Goal: Book appointment/travel/reservation

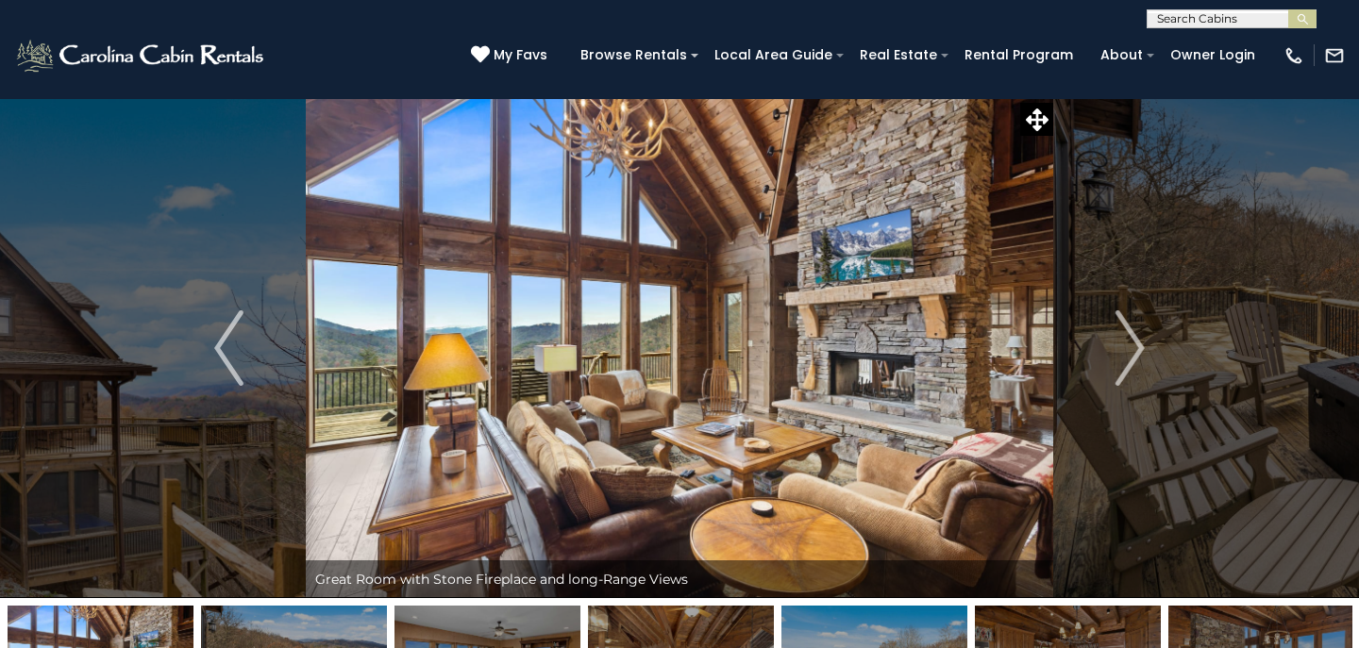
scroll to position [9, 0]
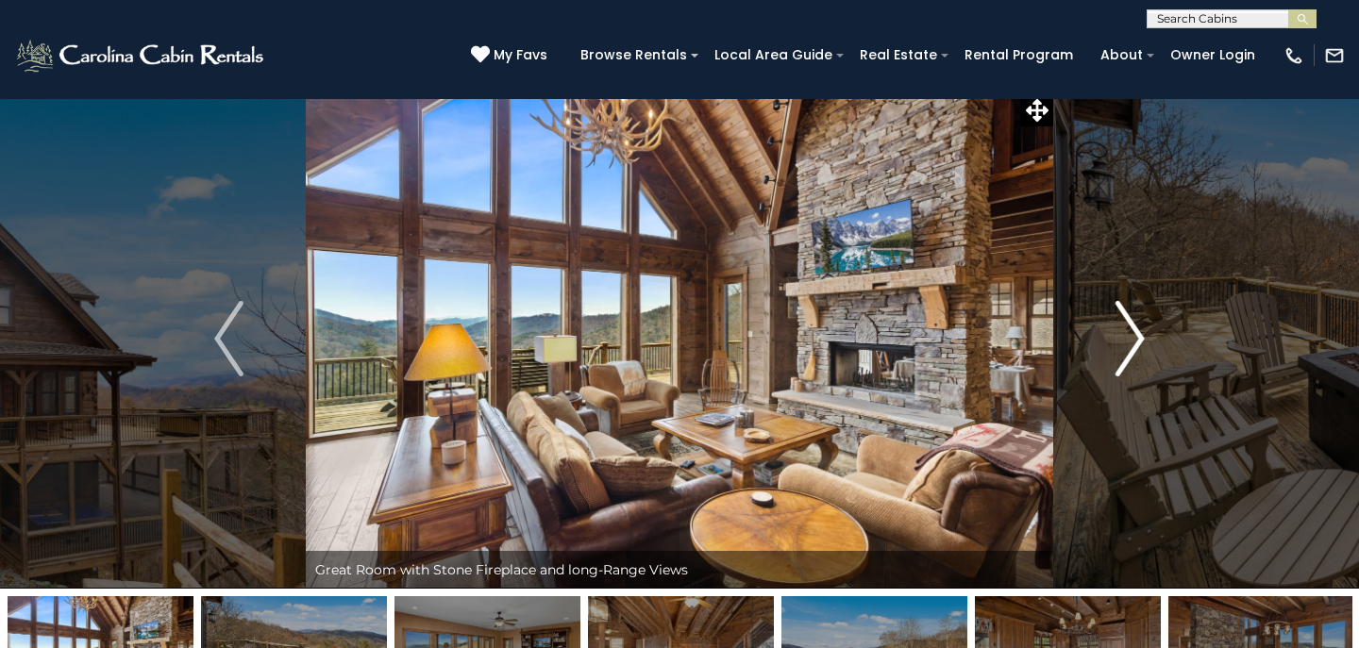
click at [1139, 335] on img "Next" at bounding box center [1129, 338] width 28 height 75
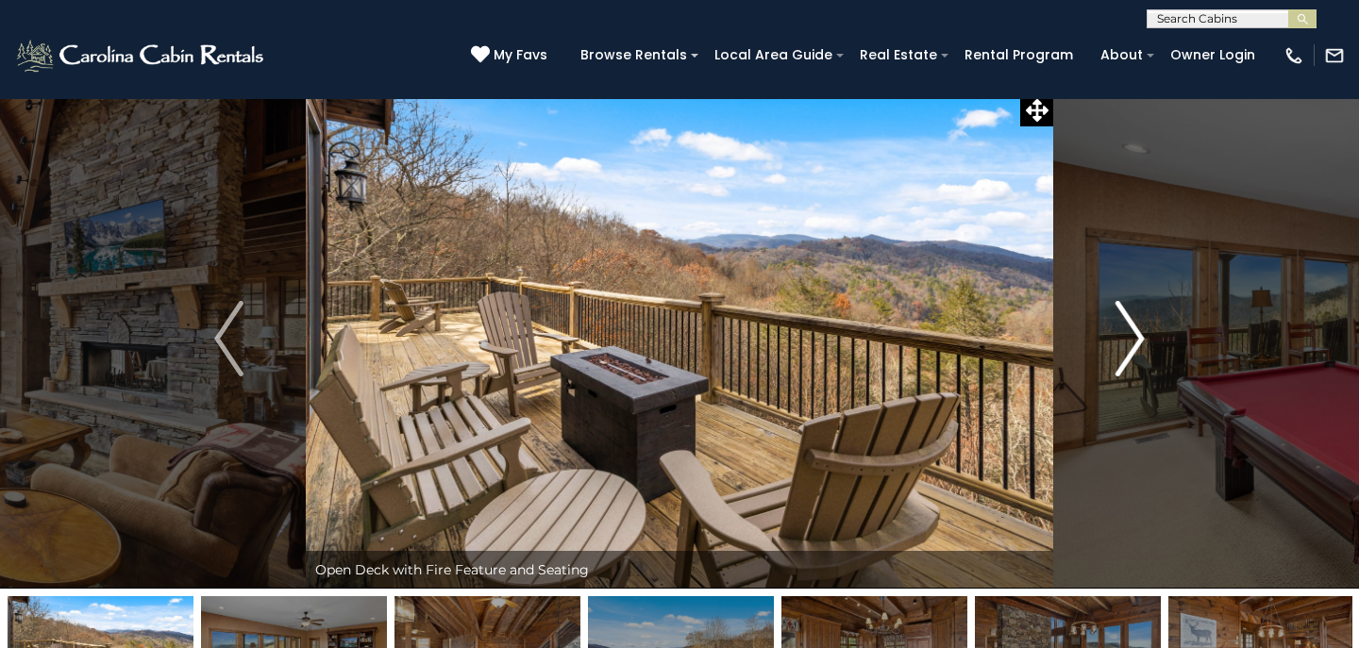
click at [1139, 335] on img "Next" at bounding box center [1129, 338] width 28 height 75
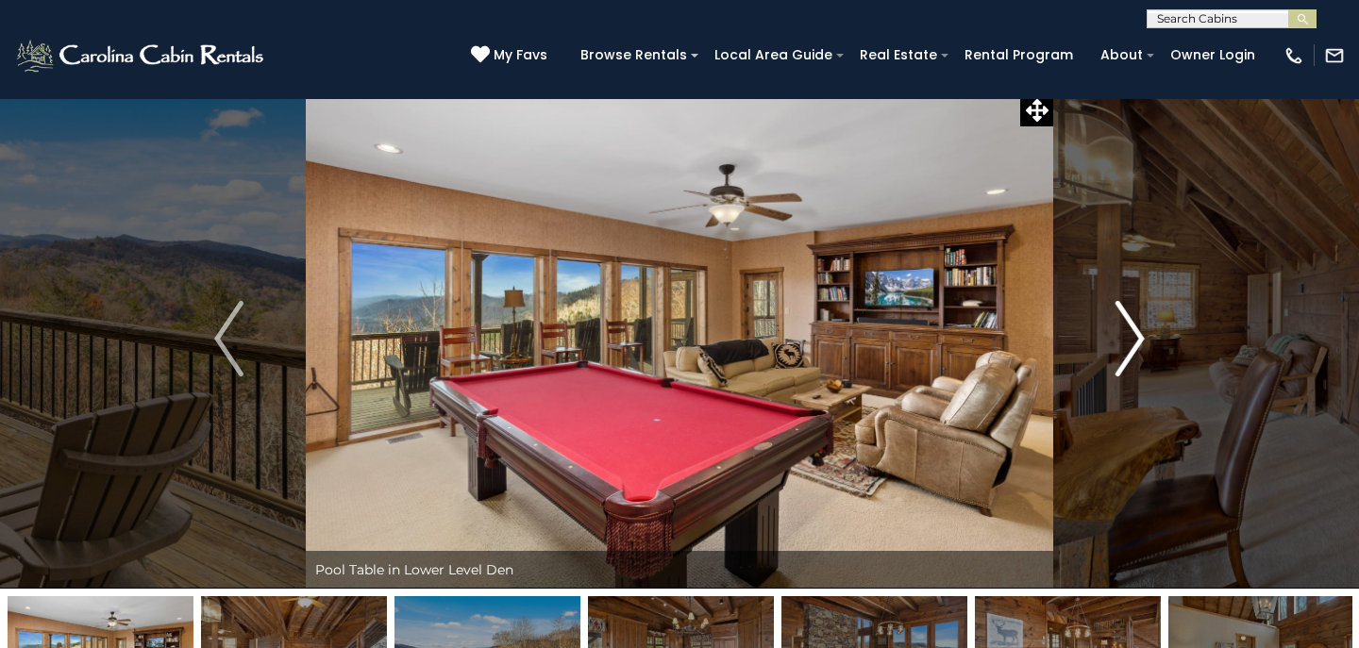
click at [1139, 335] on img "Next" at bounding box center [1129, 338] width 28 height 75
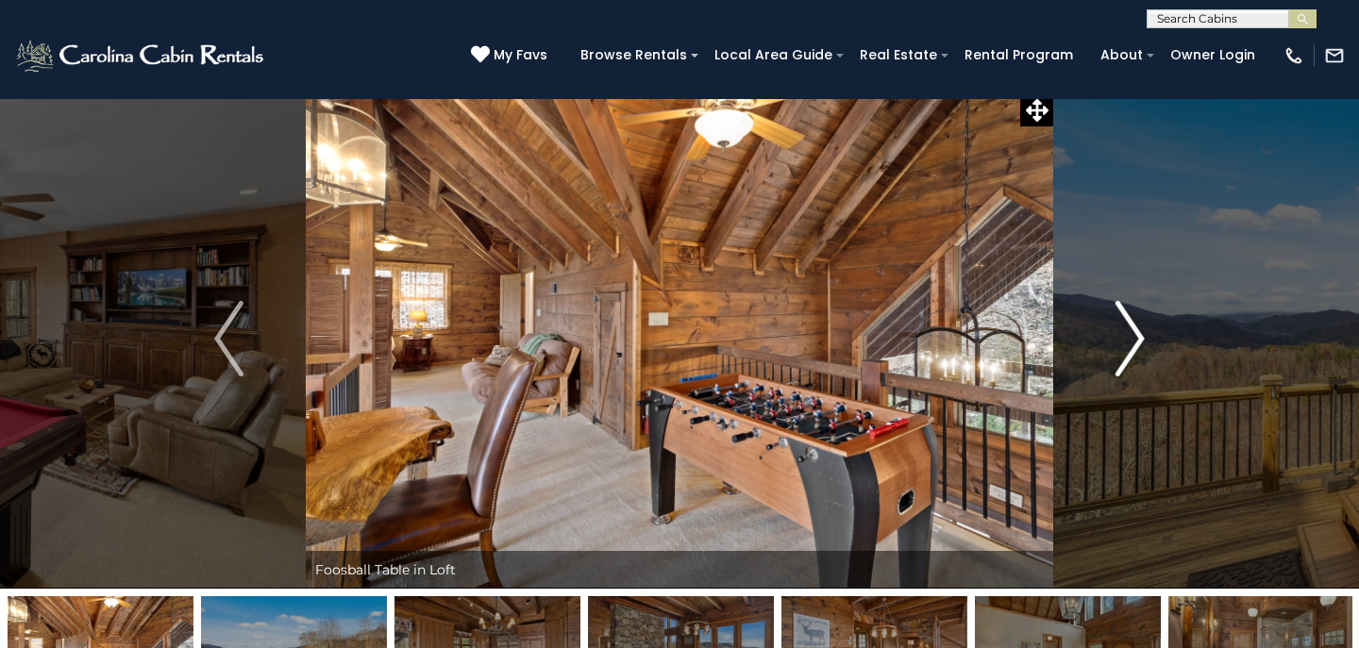
click at [1139, 335] on img "Next" at bounding box center [1129, 338] width 28 height 75
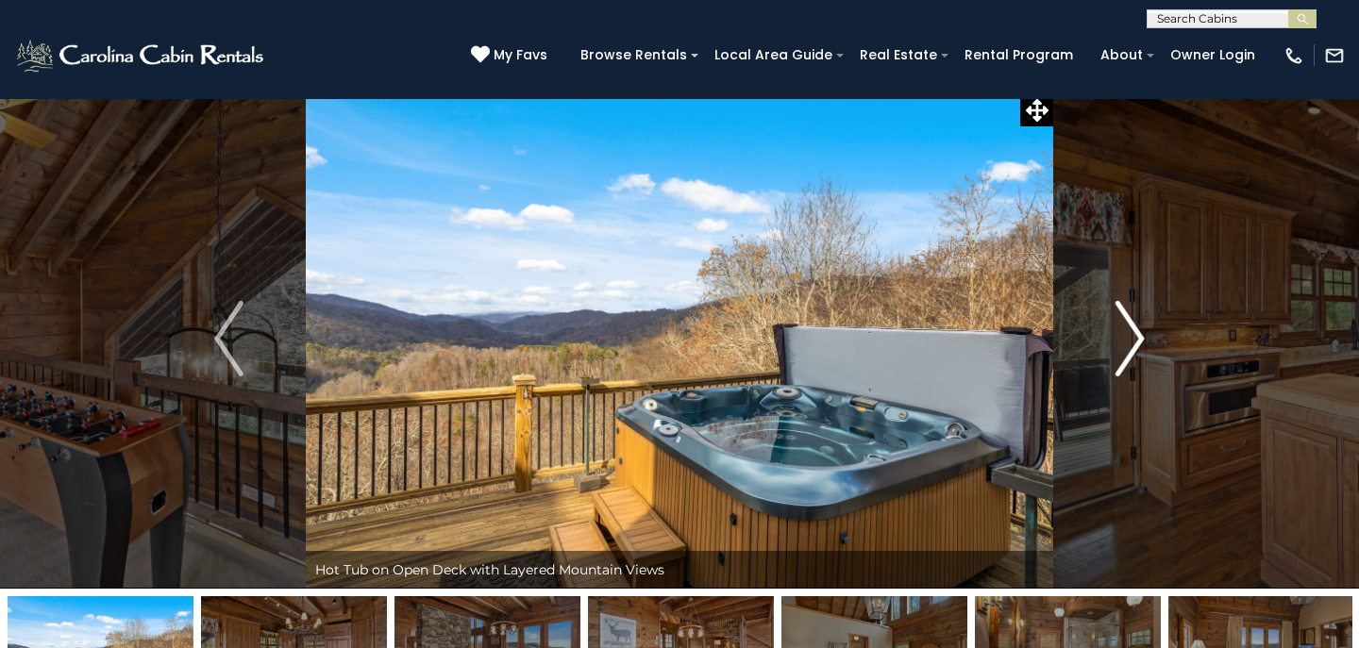
click at [1139, 335] on img "Next" at bounding box center [1129, 338] width 28 height 75
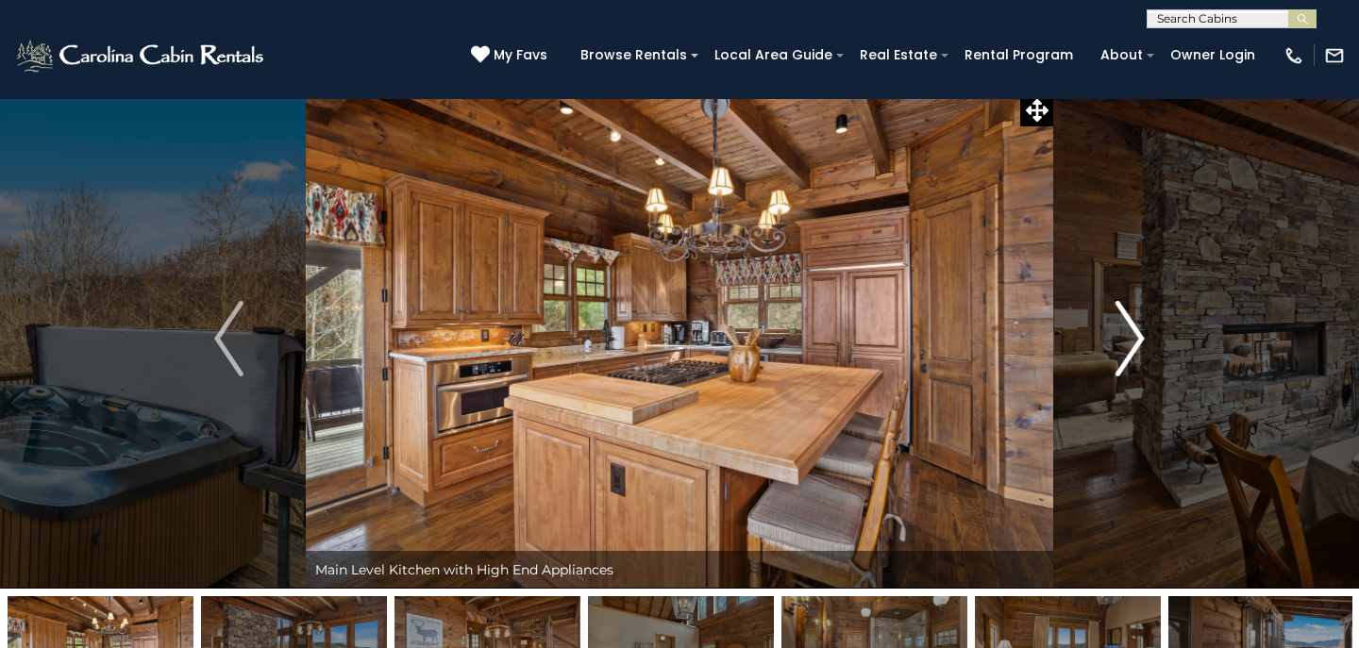
click at [1139, 335] on img "Next" at bounding box center [1129, 338] width 28 height 75
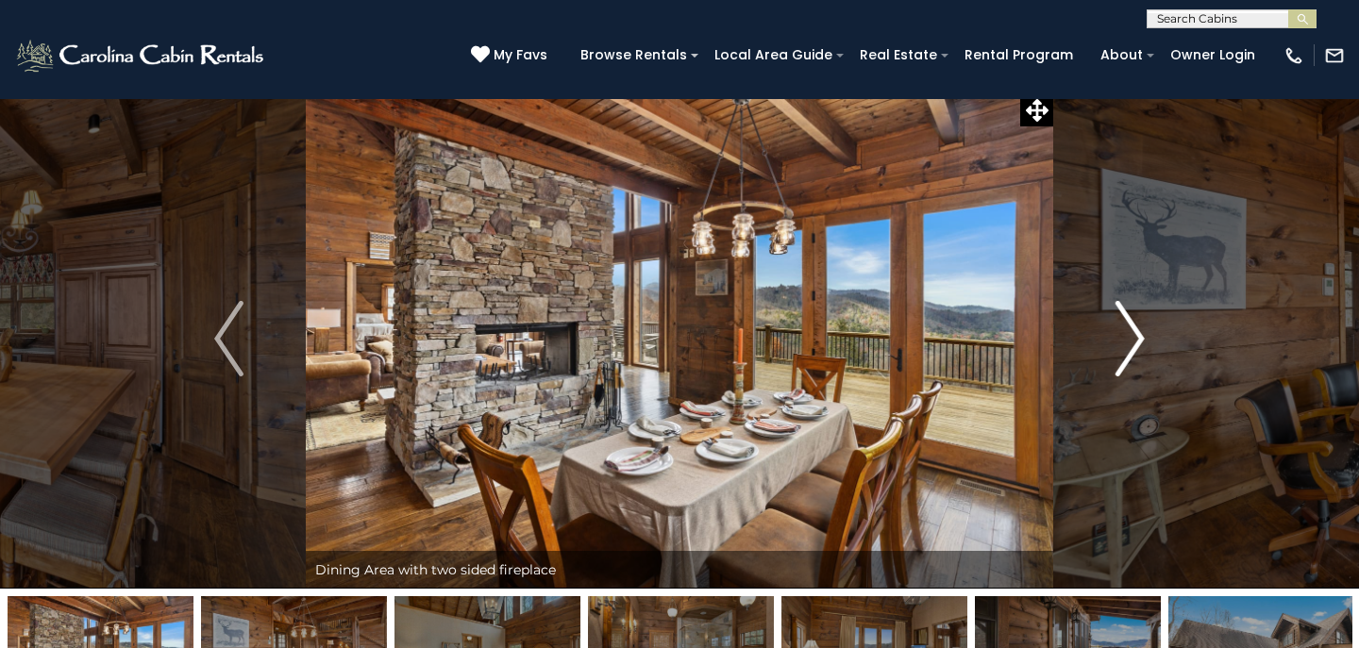
click at [1139, 335] on img "Next" at bounding box center [1129, 338] width 28 height 75
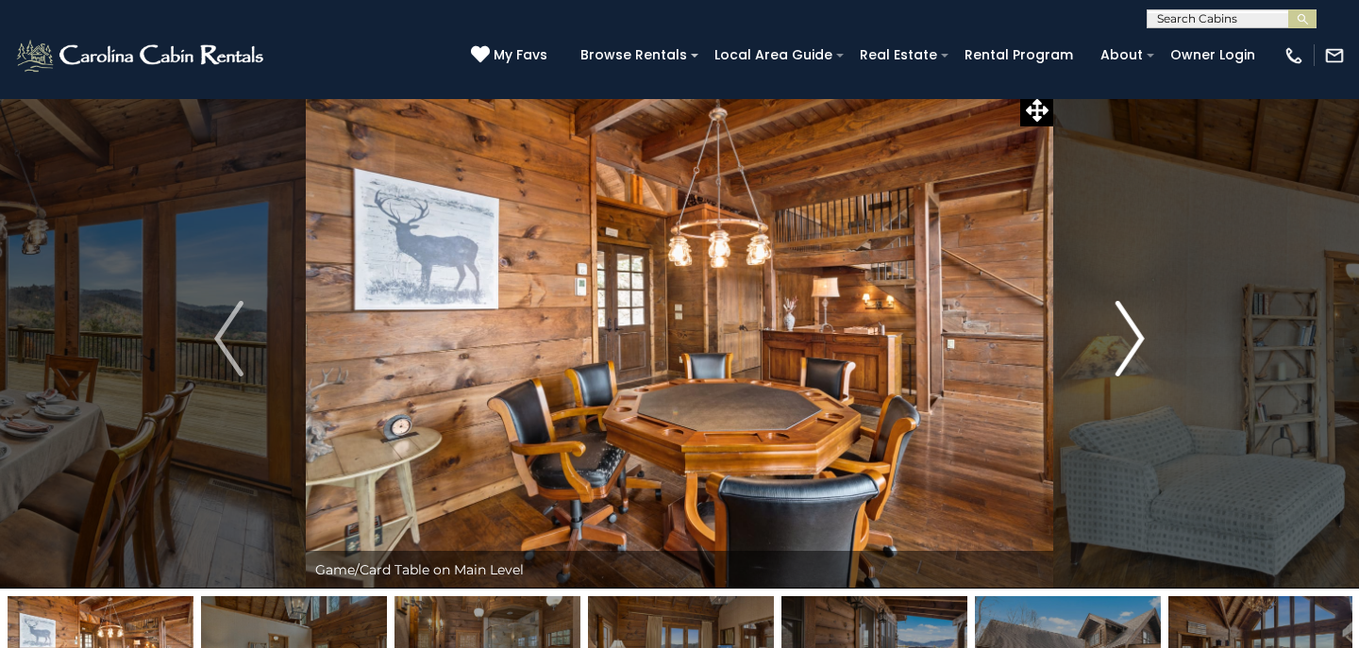
click at [1139, 335] on img "Next" at bounding box center [1129, 338] width 28 height 75
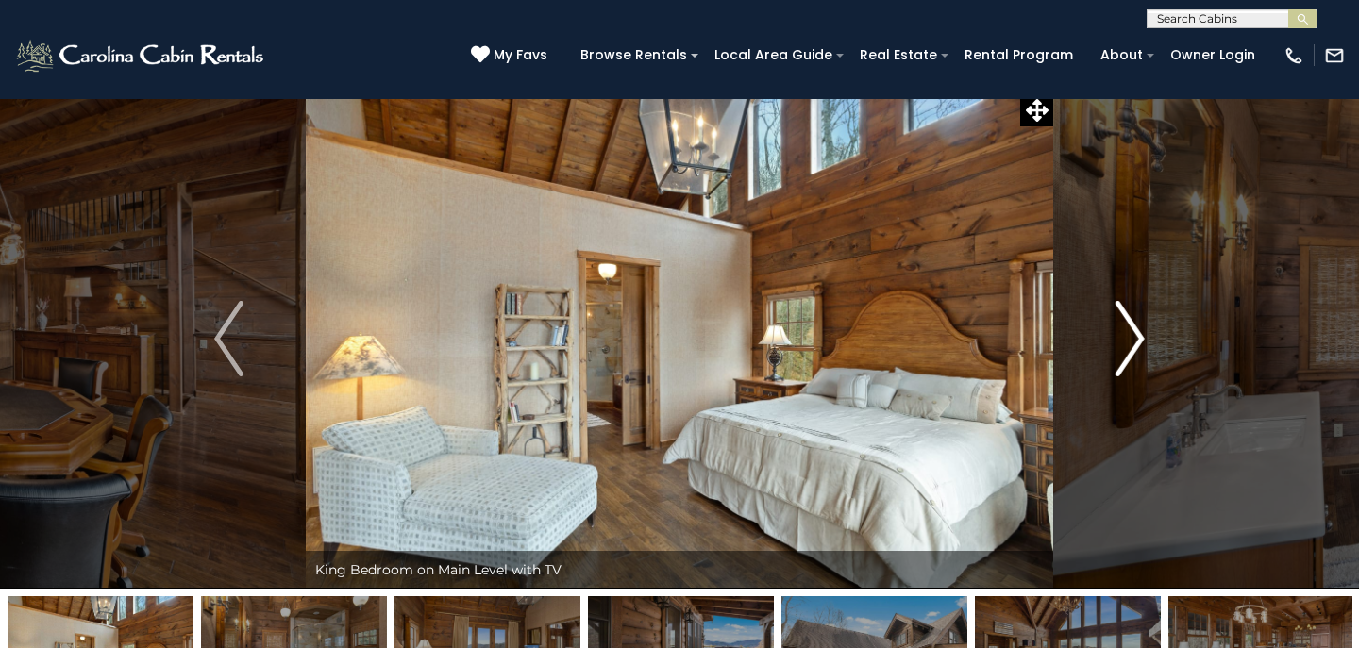
click at [1139, 335] on img "Next" at bounding box center [1129, 338] width 28 height 75
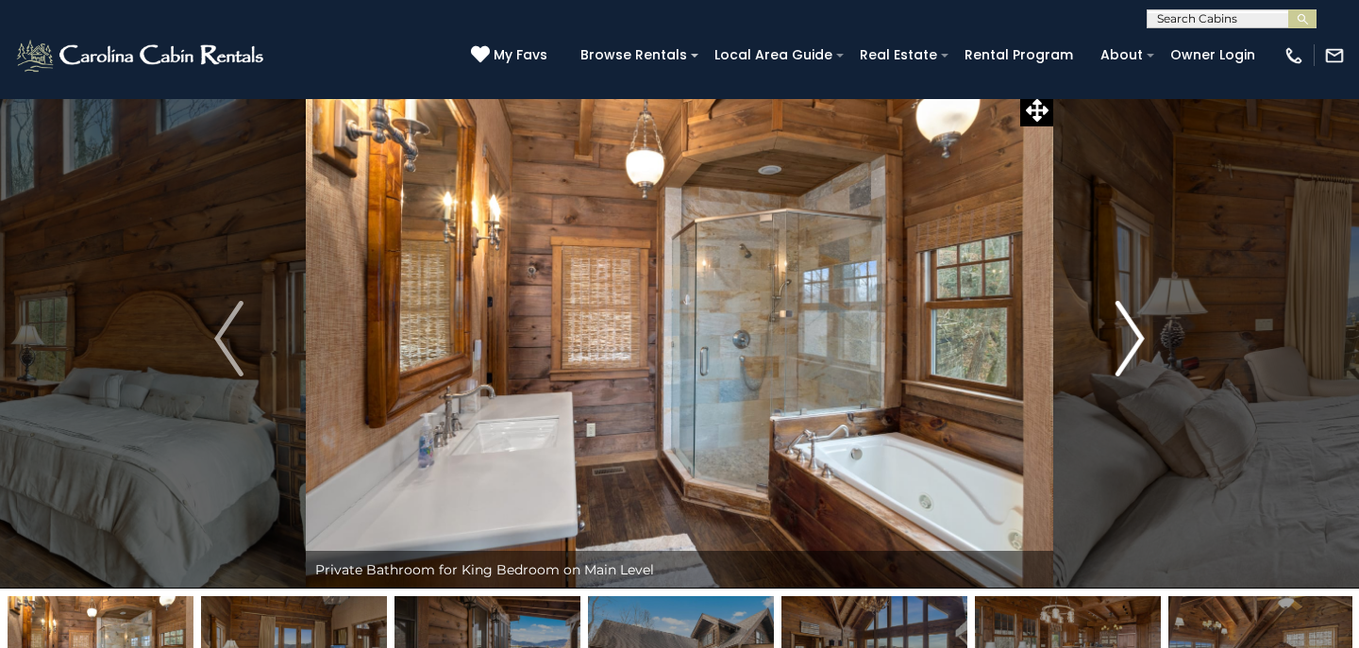
click at [1139, 335] on img "Next" at bounding box center [1129, 338] width 28 height 75
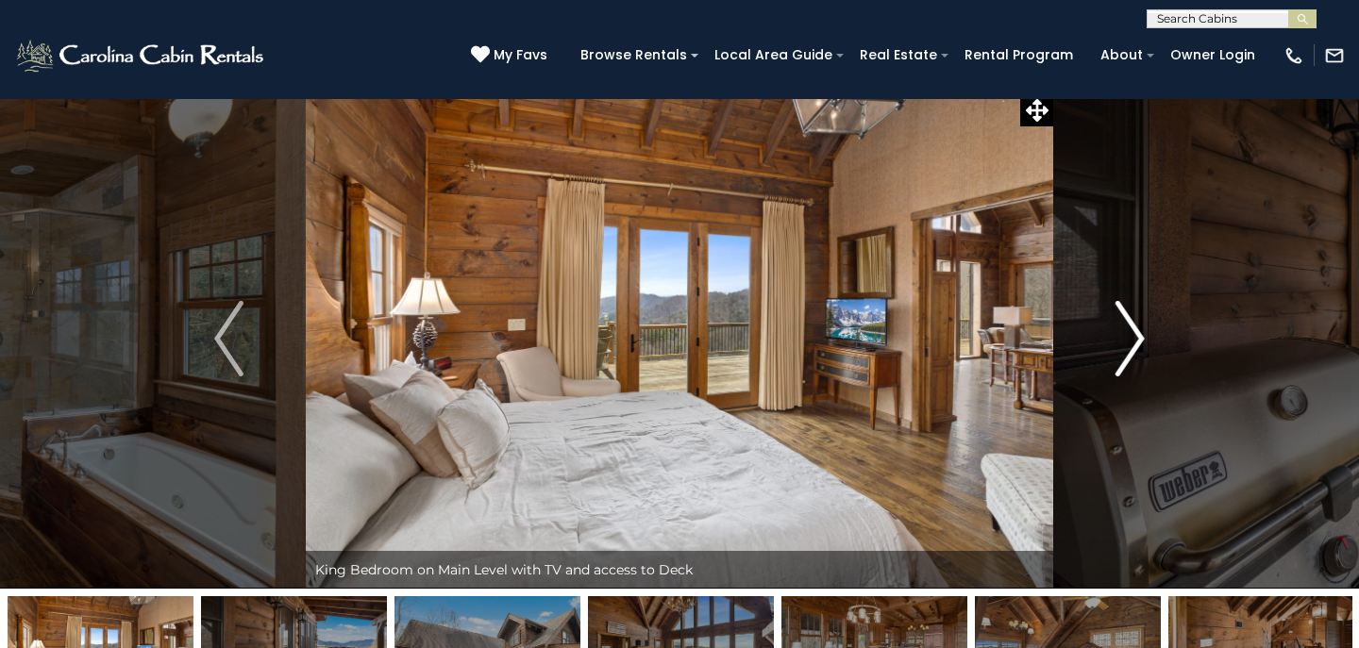
click at [1139, 335] on img "Next" at bounding box center [1129, 338] width 28 height 75
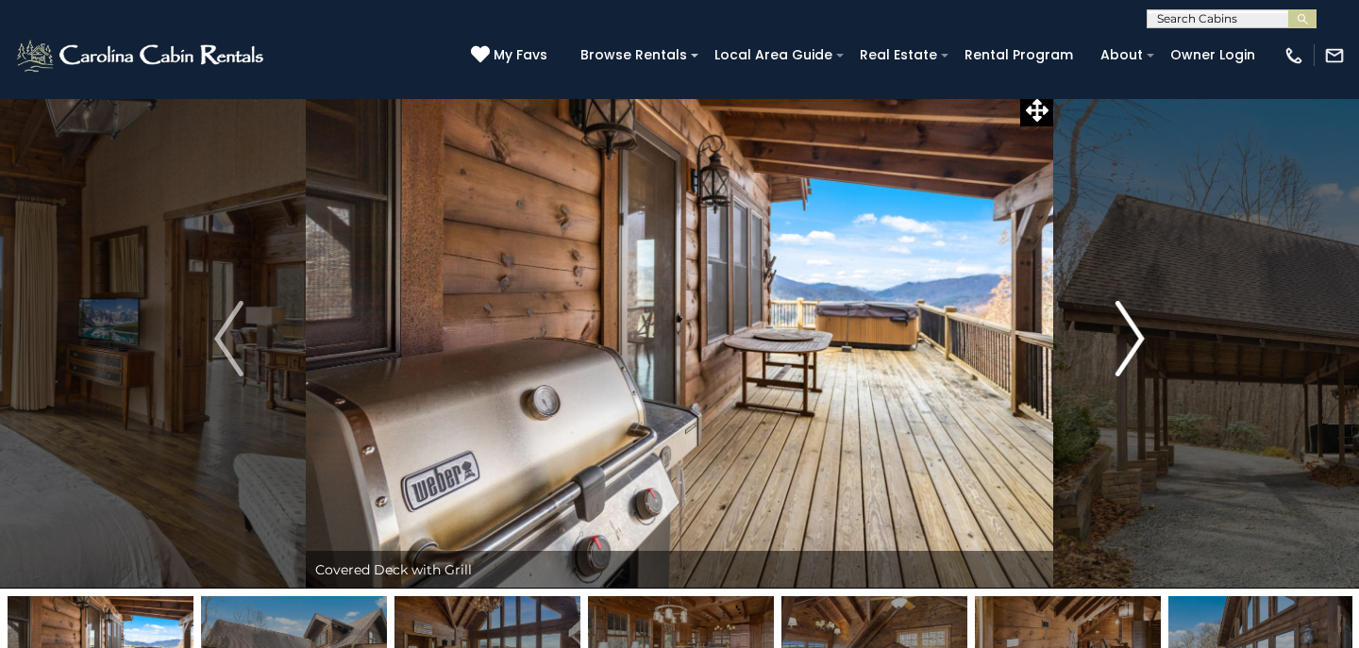
click at [1139, 335] on img "Next" at bounding box center [1129, 338] width 28 height 75
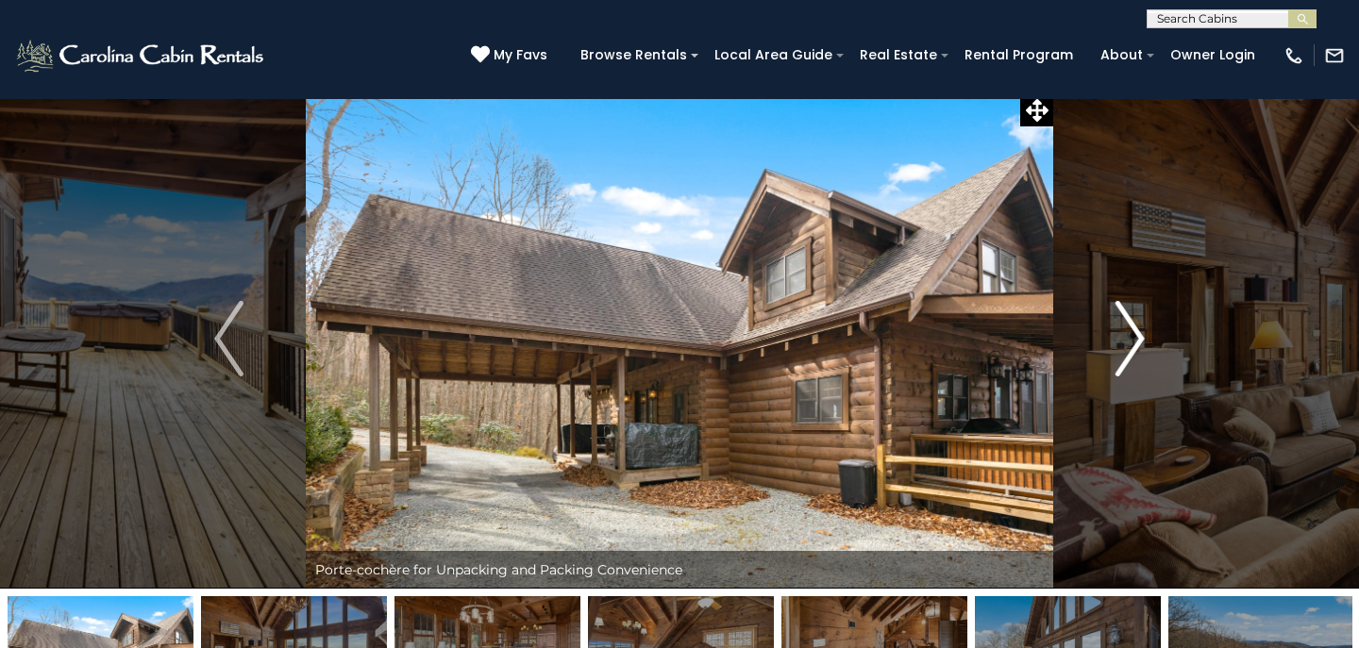
click at [1139, 335] on img "Next" at bounding box center [1129, 338] width 28 height 75
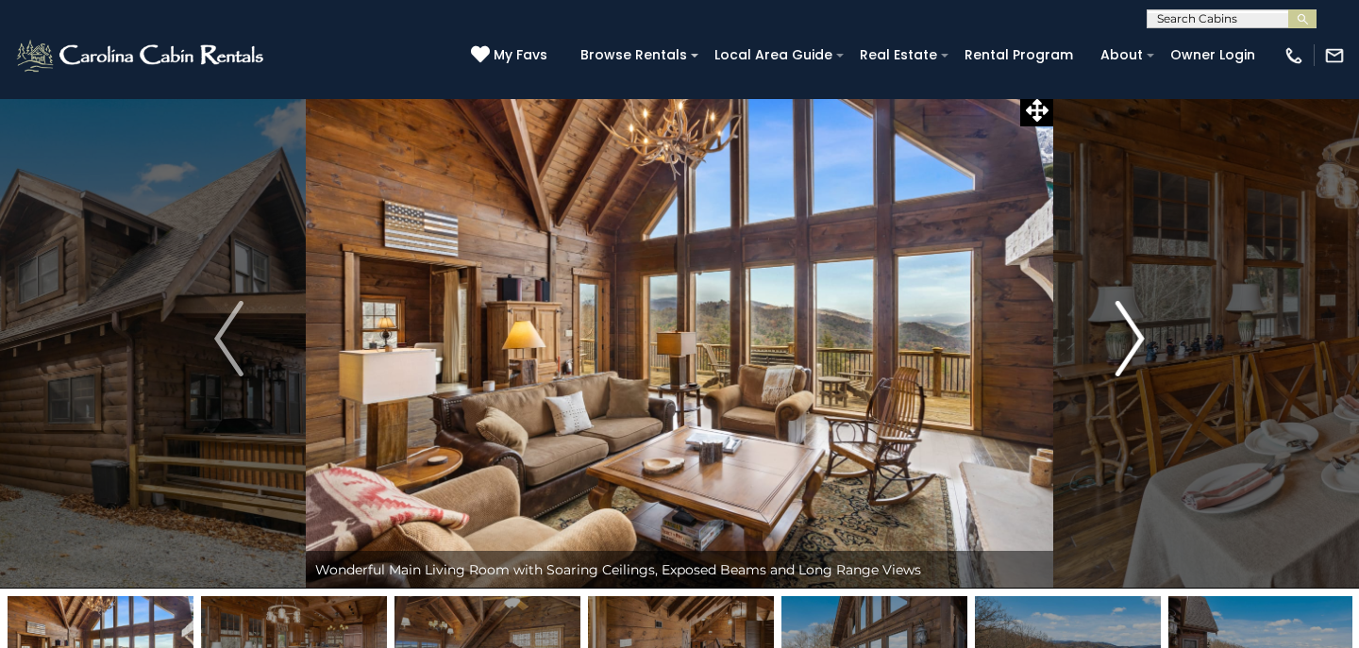
click at [1139, 335] on img "Next" at bounding box center [1129, 338] width 28 height 75
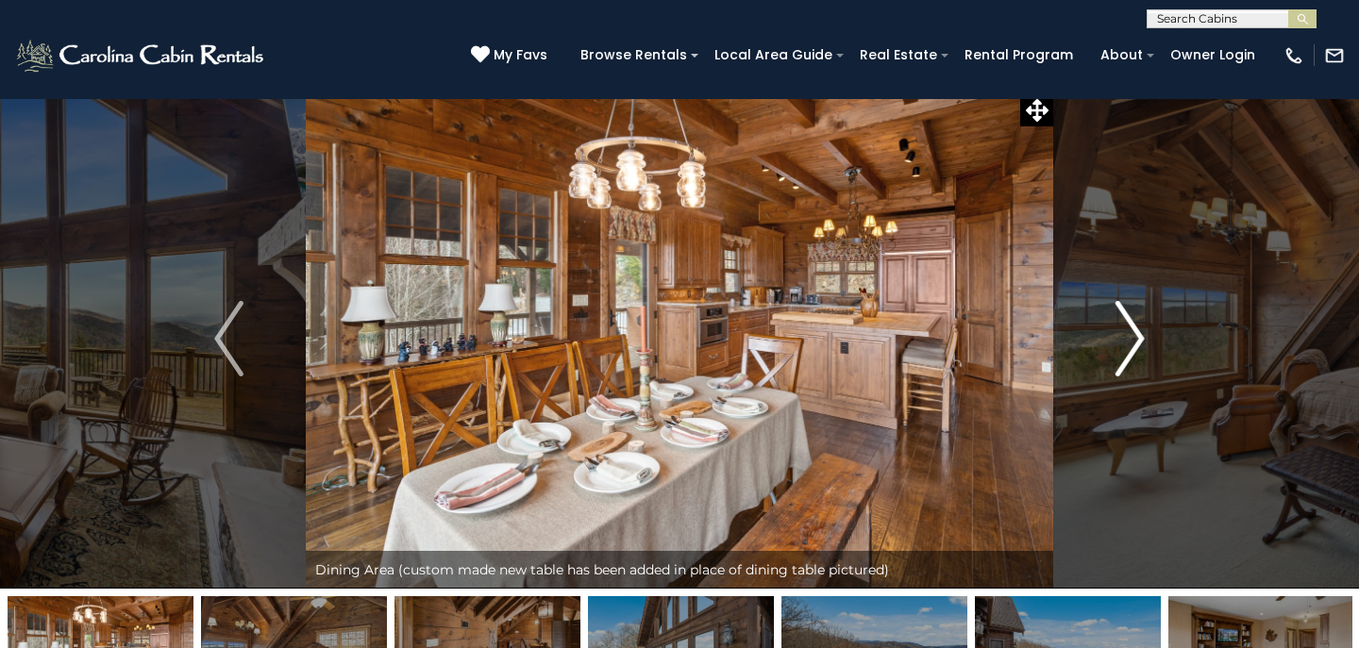
click at [1139, 335] on img "Next" at bounding box center [1129, 338] width 28 height 75
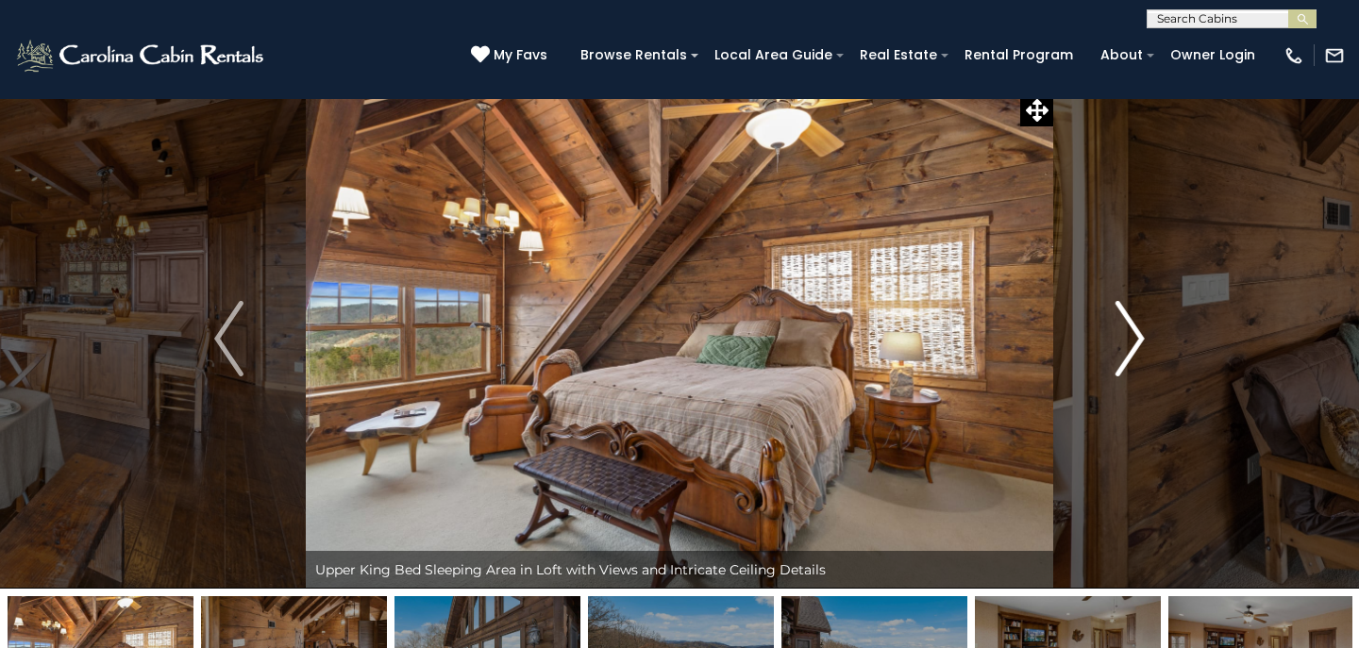
click at [1139, 335] on img "Next" at bounding box center [1129, 338] width 28 height 75
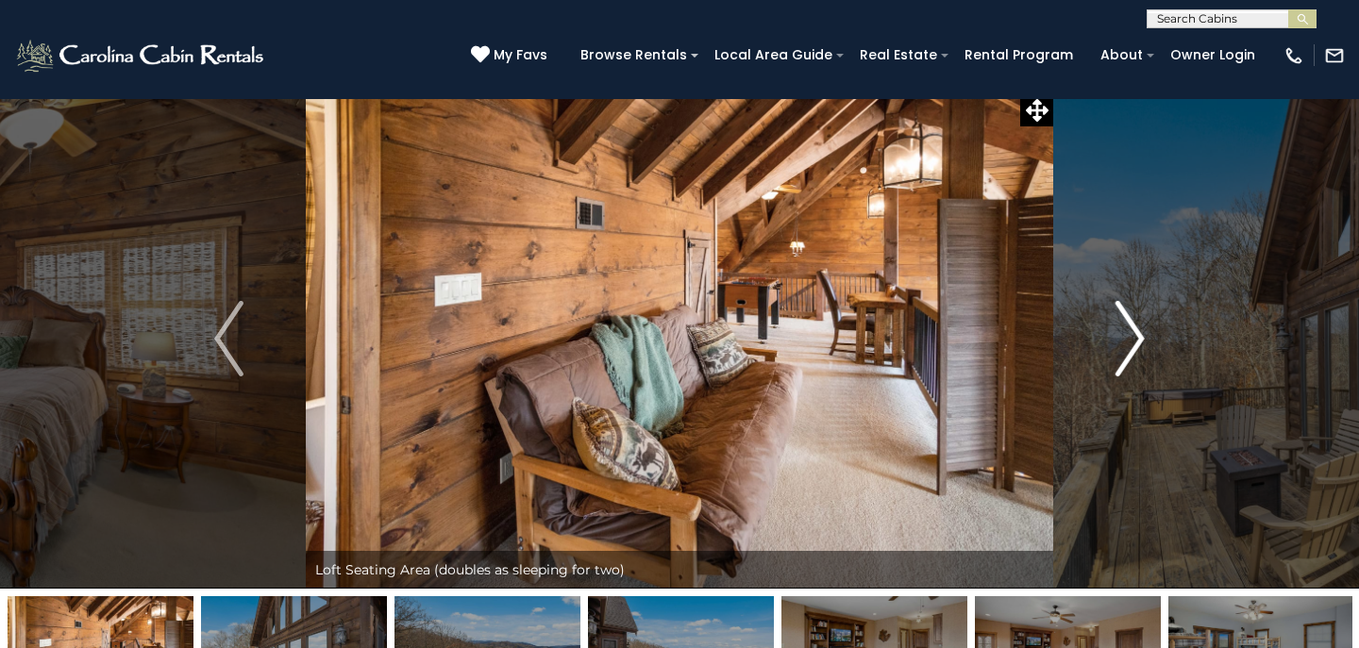
click at [1139, 335] on img "Next" at bounding box center [1129, 338] width 28 height 75
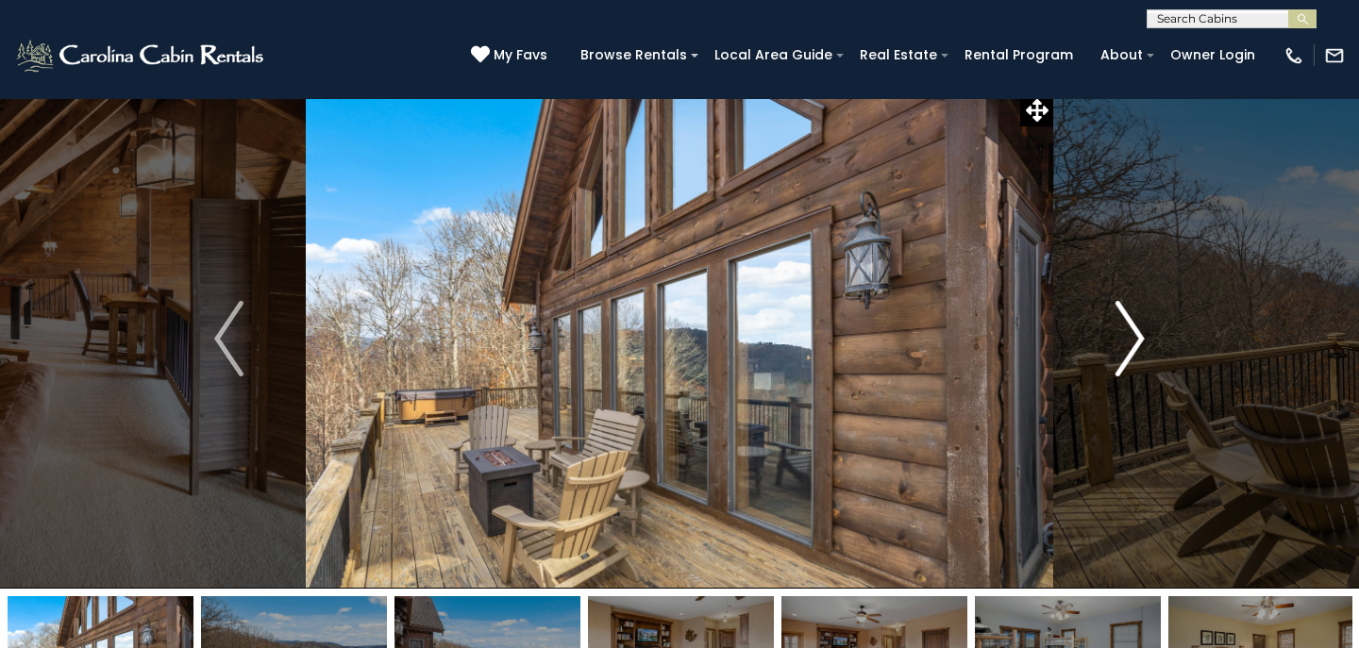
click at [1139, 335] on img "Next" at bounding box center [1129, 338] width 28 height 75
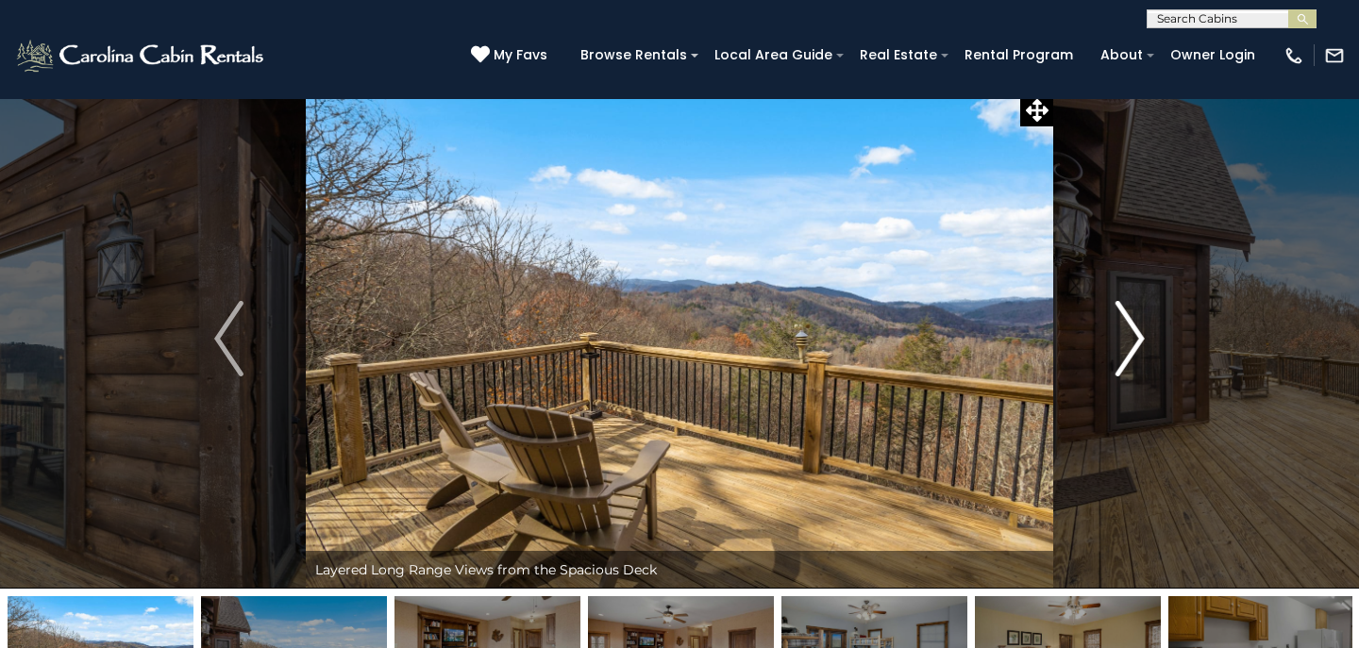
click at [1139, 335] on img "Next" at bounding box center [1129, 338] width 28 height 75
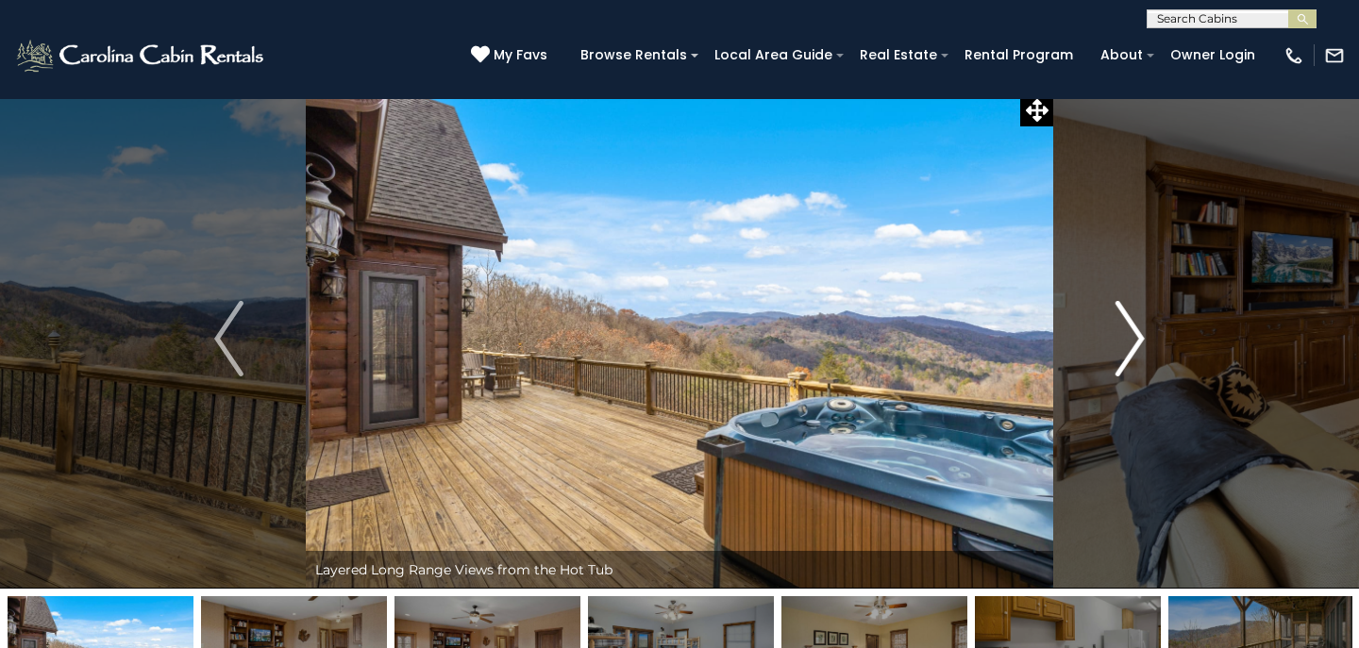
click at [1139, 335] on img "Next" at bounding box center [1129, 338] width 28 height 75
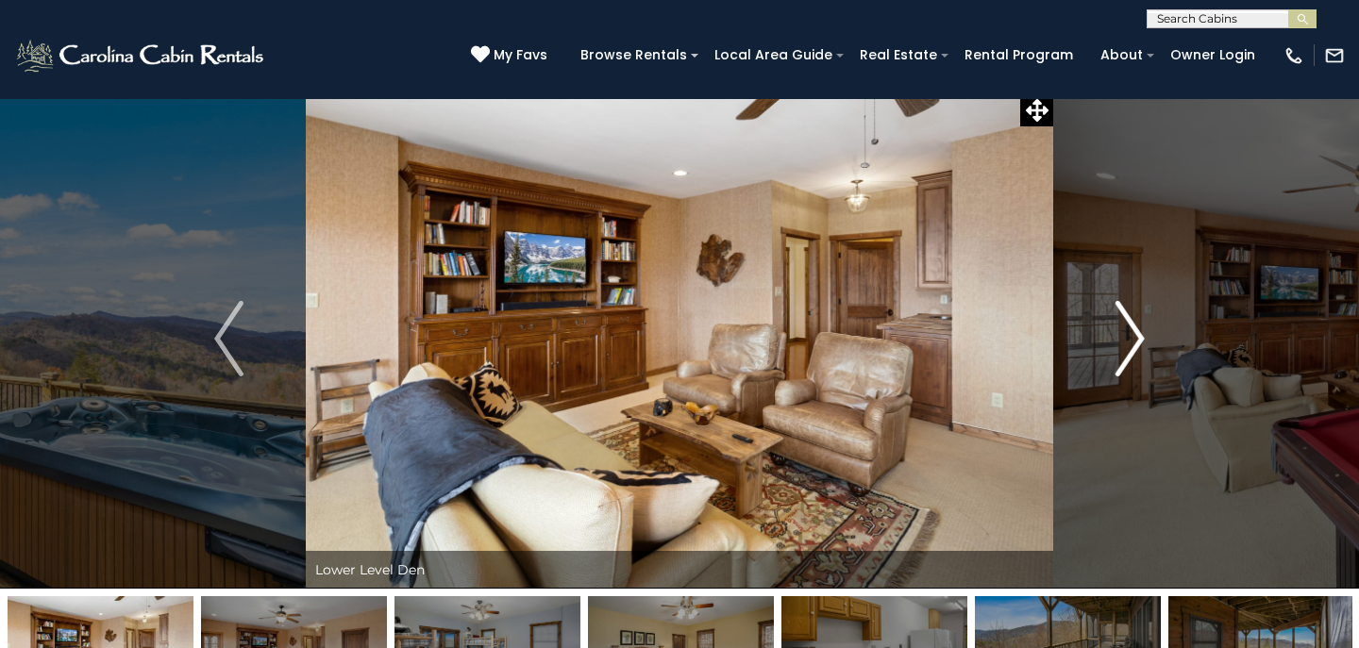
click at [1139, 335] on img "Next" at bounding box center [1129, 338] width 28 height 75
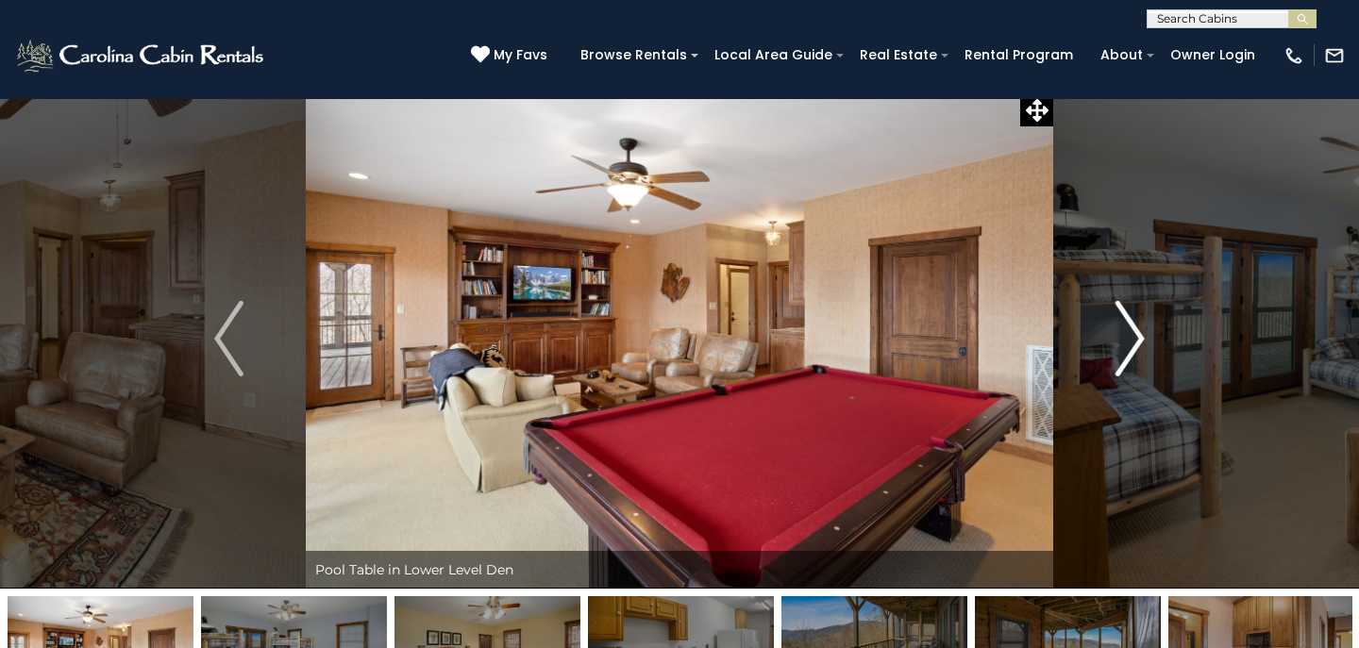
click at [1139, 335] on img "Next" at bounding box center [1129, 338] width 28 height 75
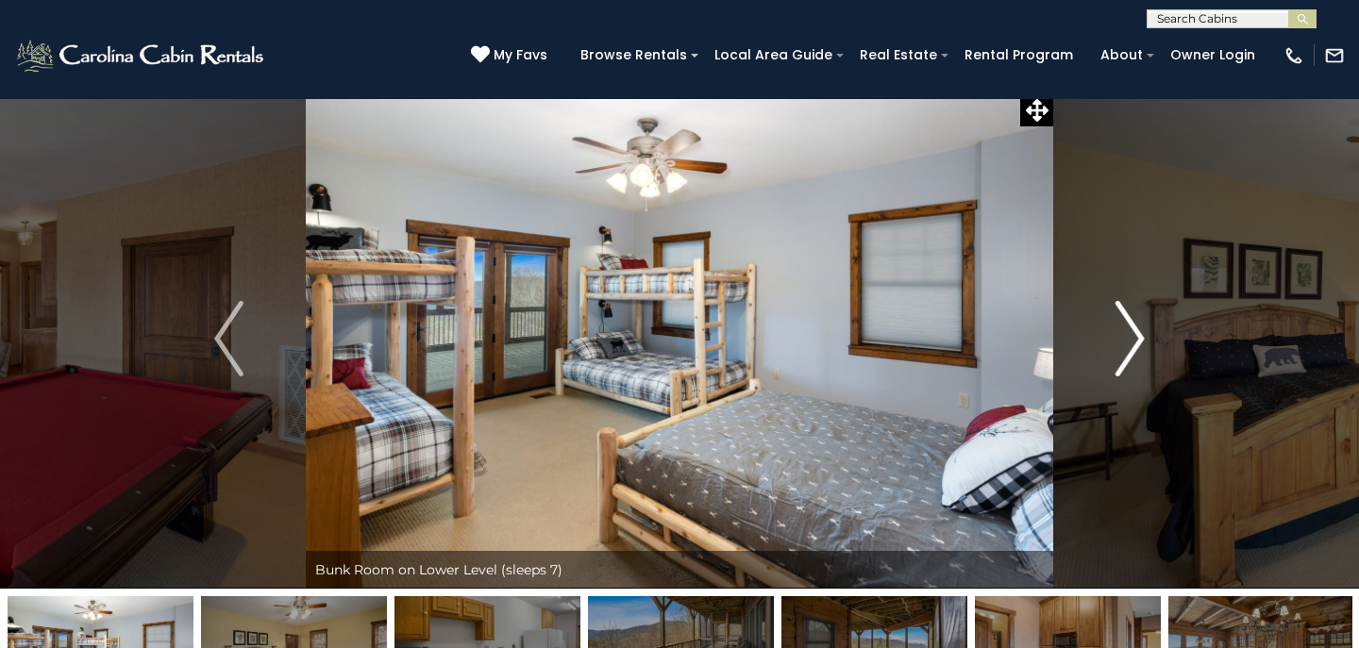
click at [1139, 335] on img "Next" at bounding box center [1129, 338] width 28 height 75
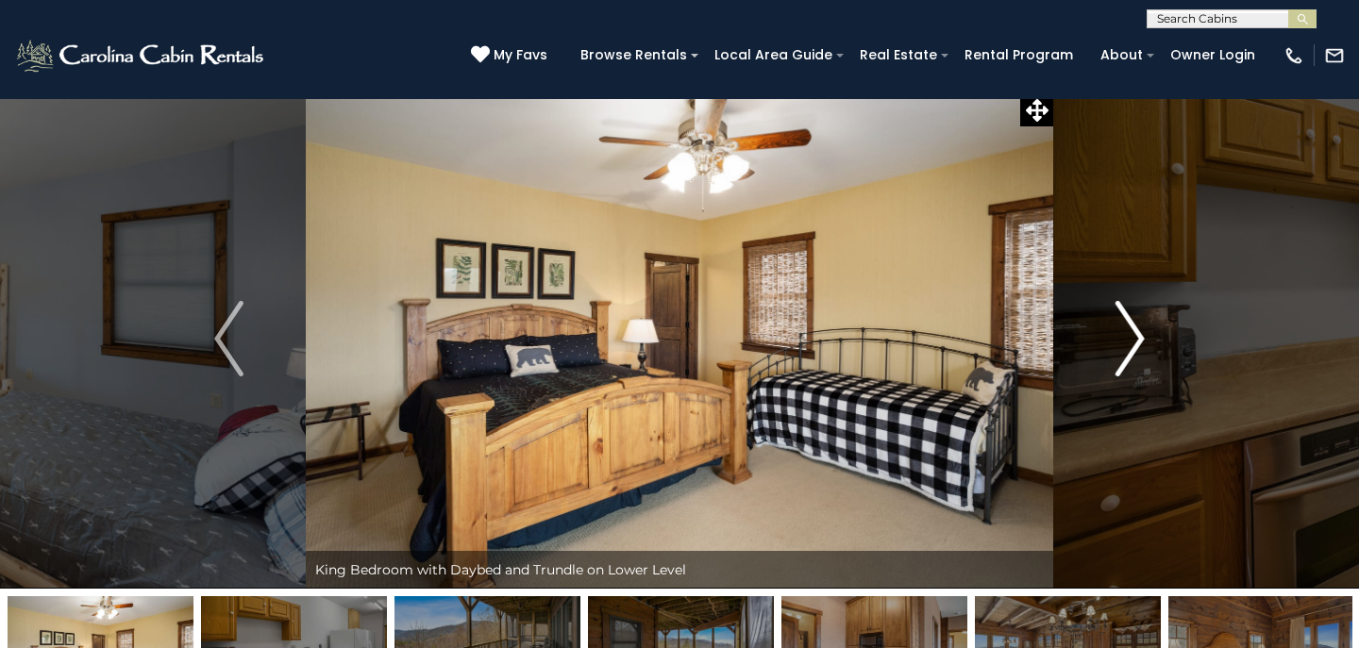
click at [1139, 335] on img "Next" at bounding box center [1129, 338] width 28 height 75
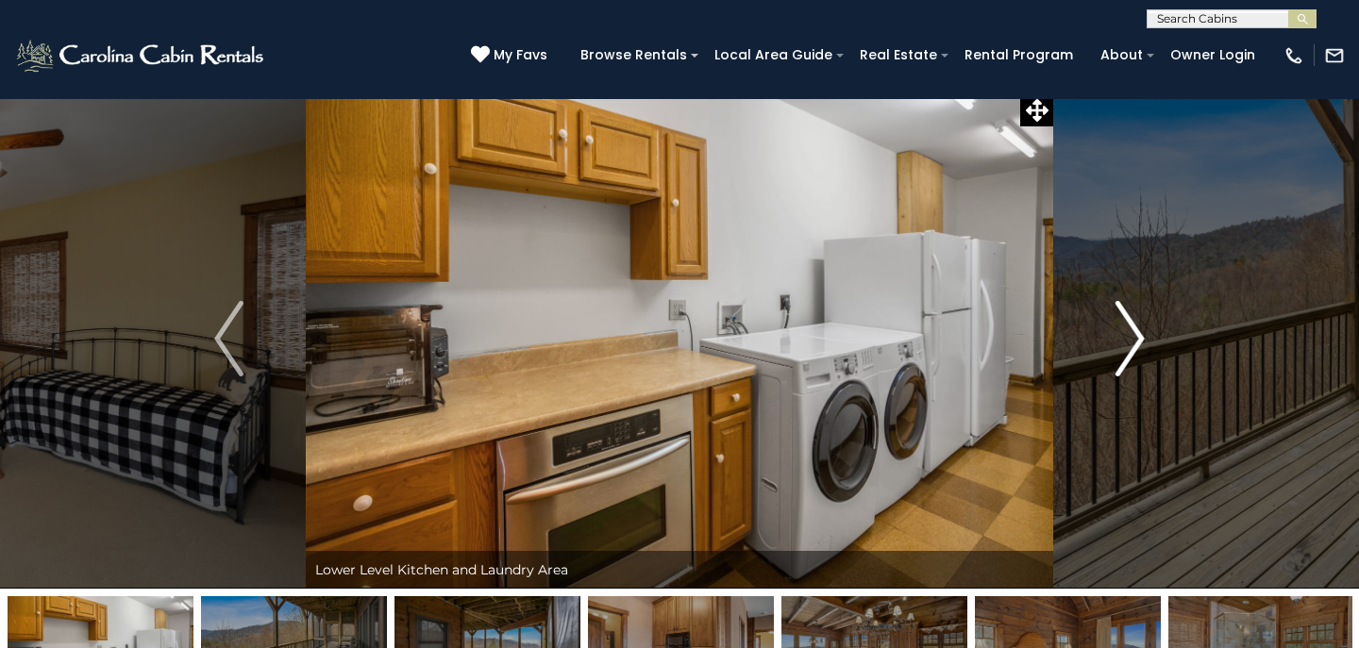
click at [1139, 335] on img "Next" at bounding box center [1129, 338] width 28 height 75
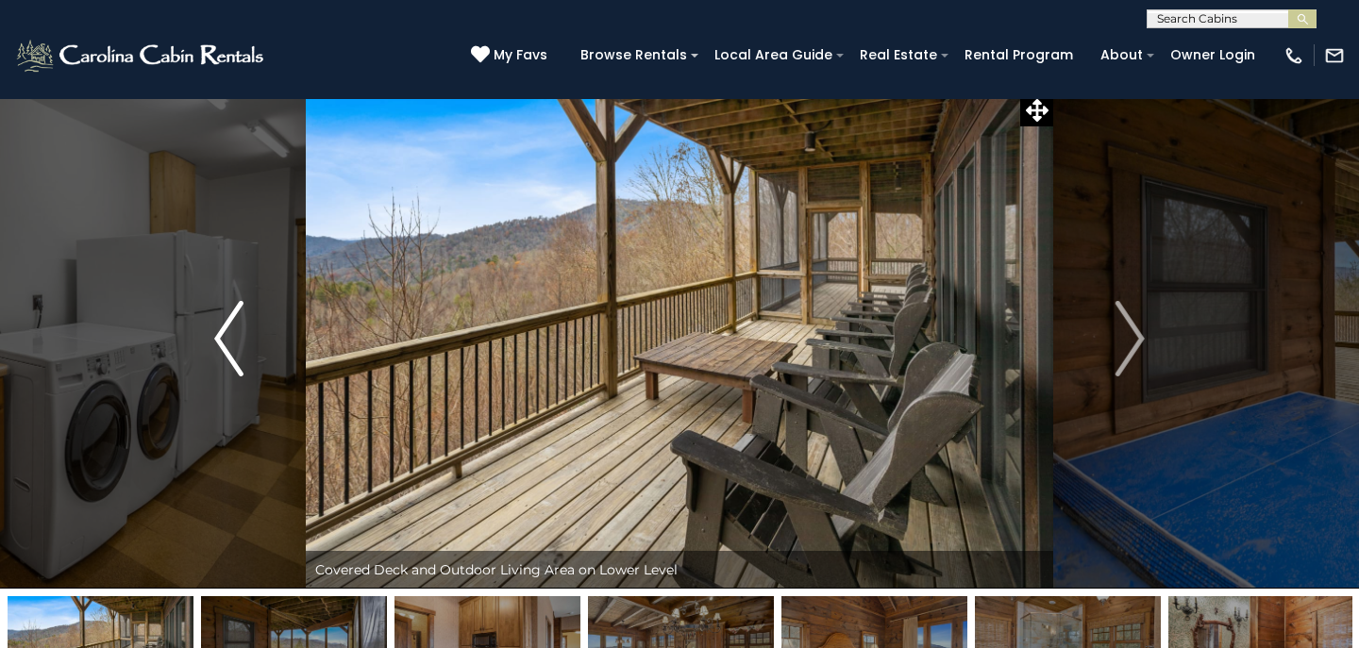
click at [221, 342] on img "Previous" at bounding box center [228, 338] width 28 height 75
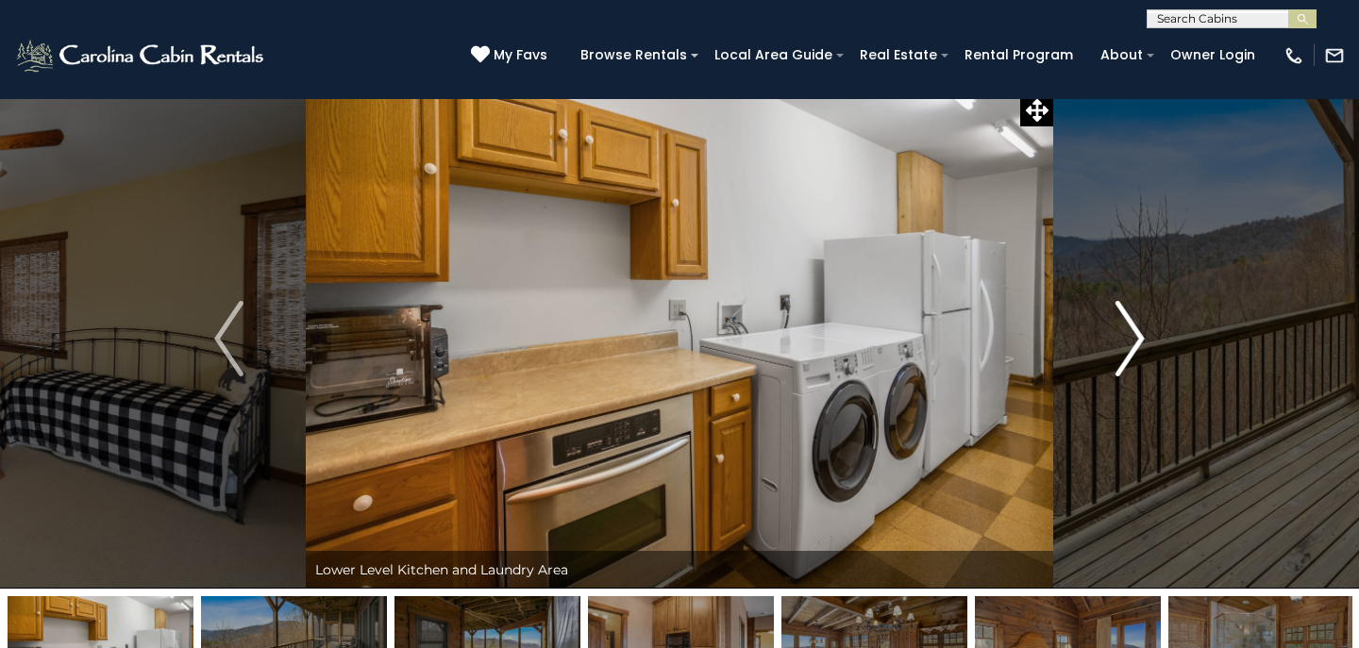
click at [1140, 335] on img "Next" at bounding box center [1129, 338] width 28 height 75
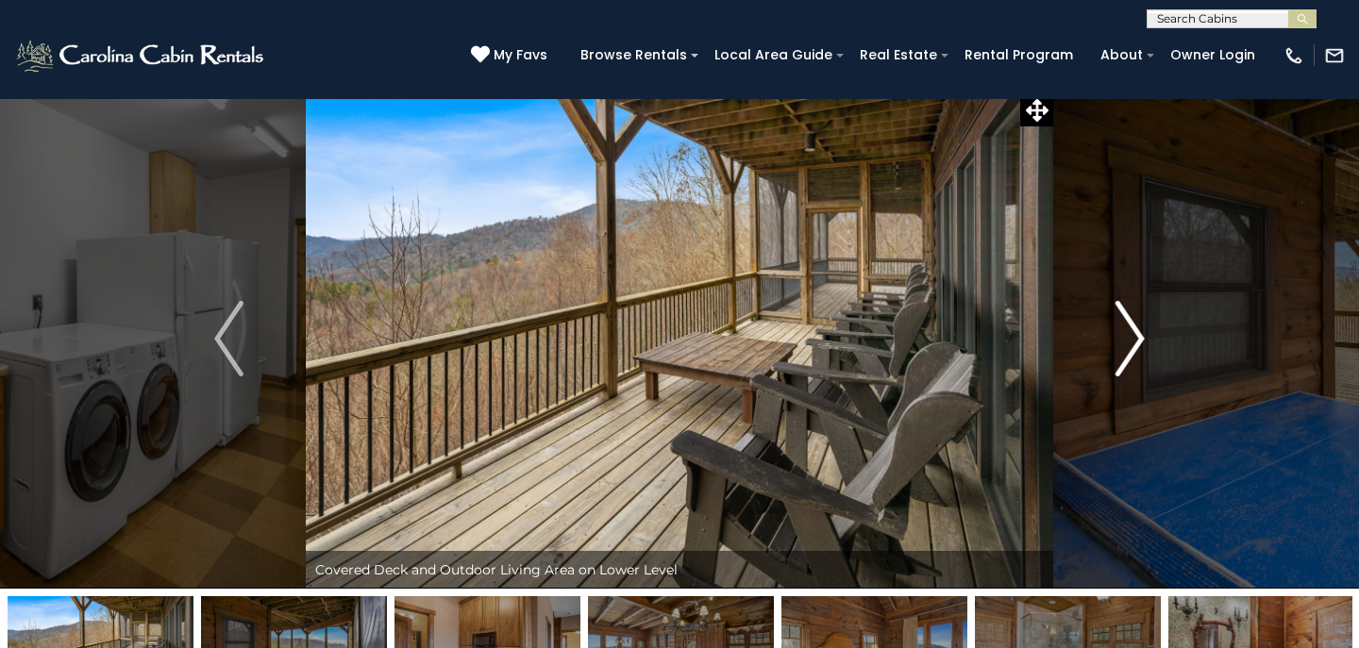
click at [1140, 335] on img "Next" at bounding box center [1129, 338] width 28 height 75
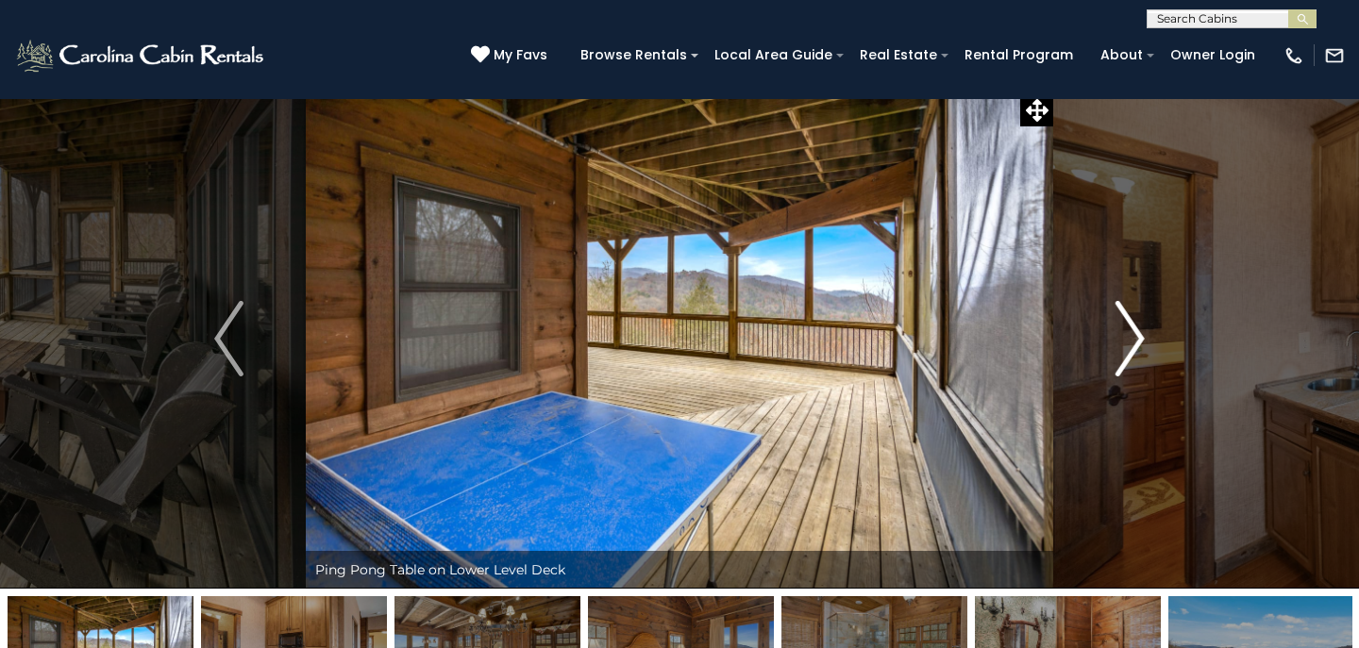
click at [1140, 335] on img "Next" at bounding box center [1129, 338] width 28 height 75
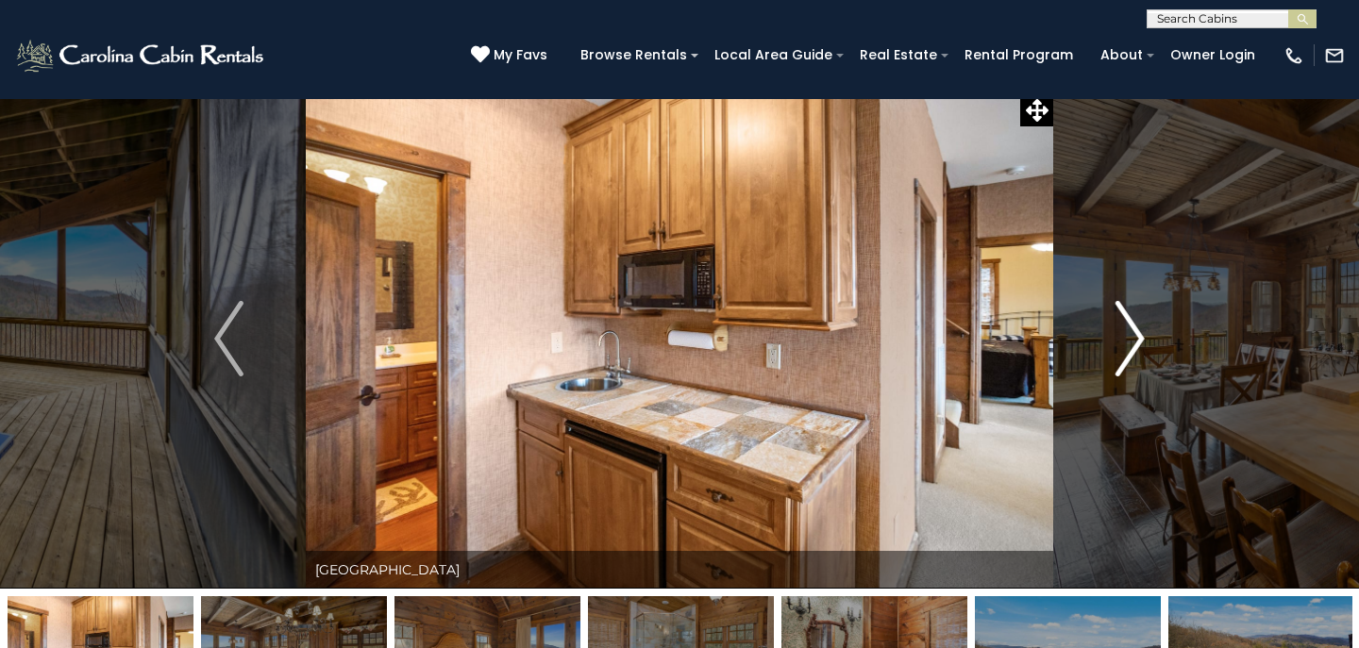
click at [1140, 335] on img "Next" at bounding box center [1129, 338] width 28 height 75
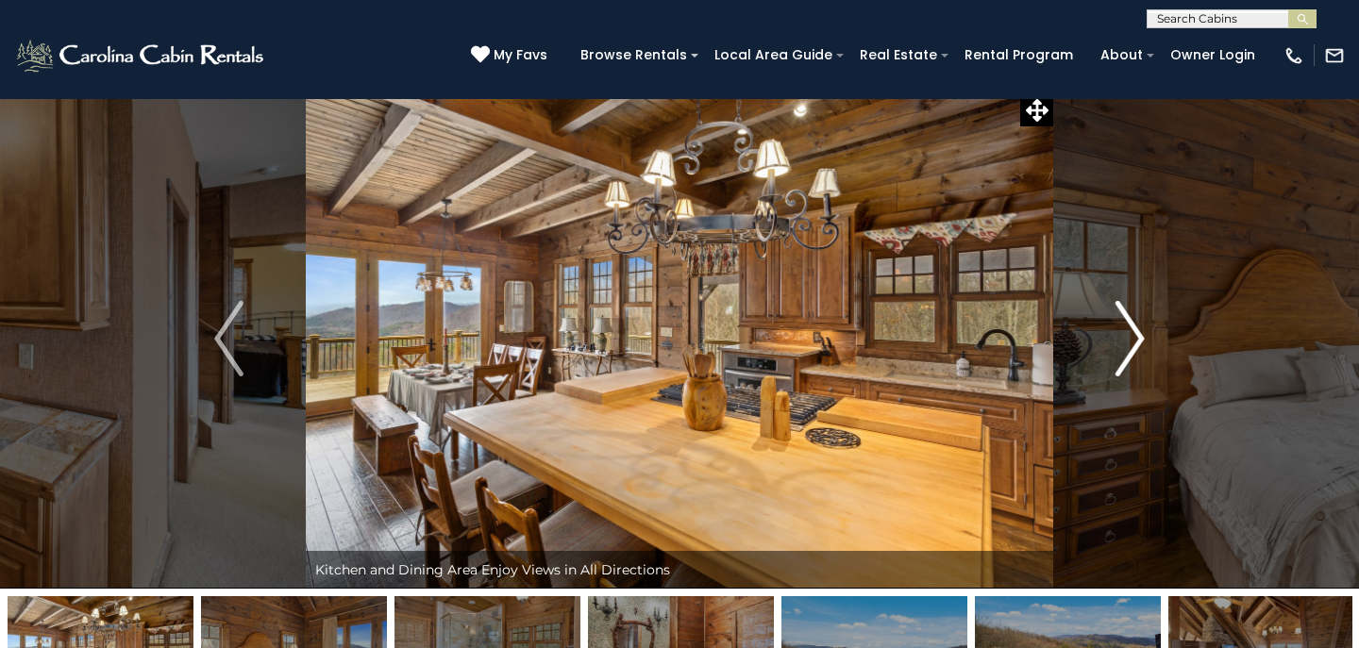
click at [1140, 335] on img "Next" at bounding box center [1129, 338] width 28 height 75
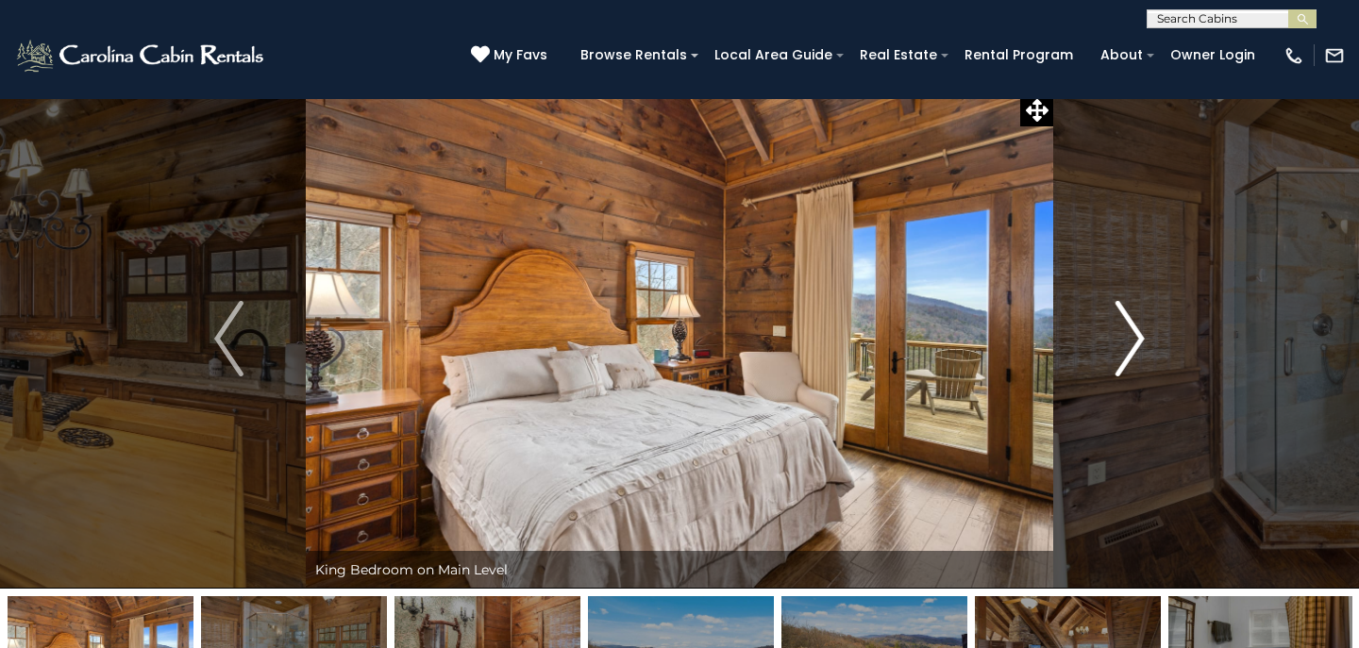
click at [1140, 335] on img "Next" at bounding box center [1129, 338] width 28 height 75
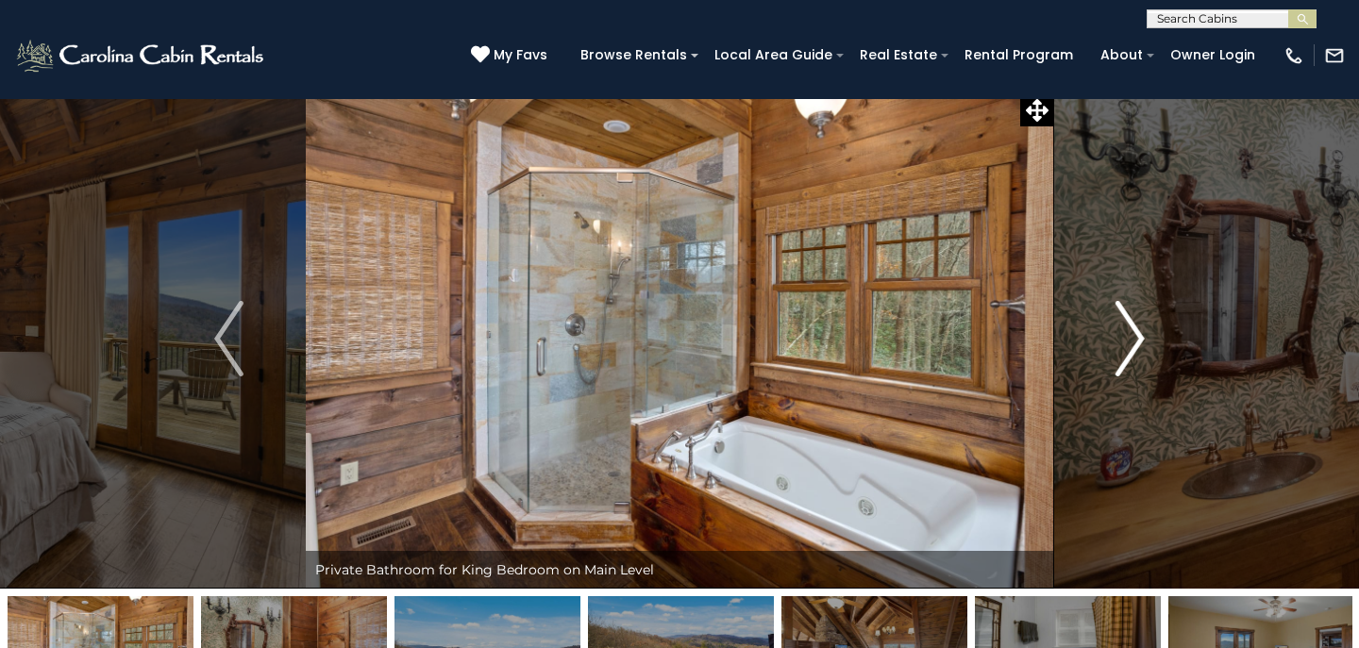
click at [1140, 335] on img "Next" at bounding box center [1129, 338] width 28 height 75
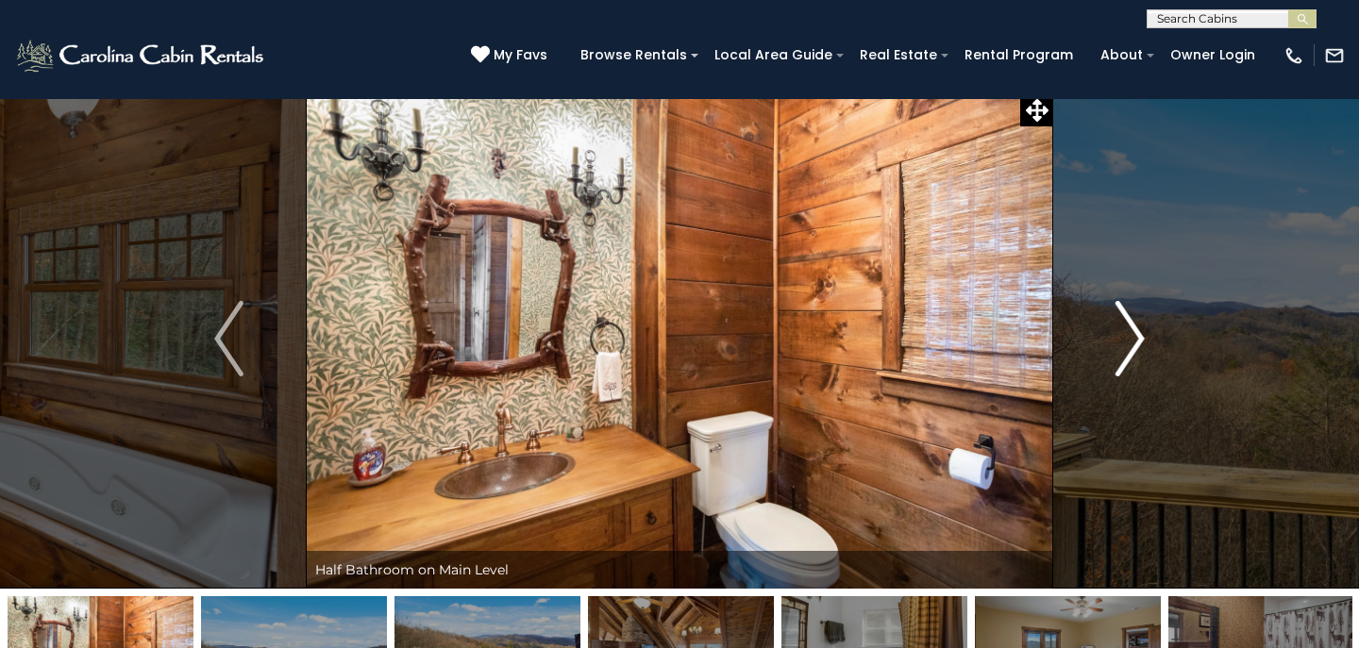
click at [1140, 335] on img "Next" at bounding box center [1129, 338] width 28 height 75
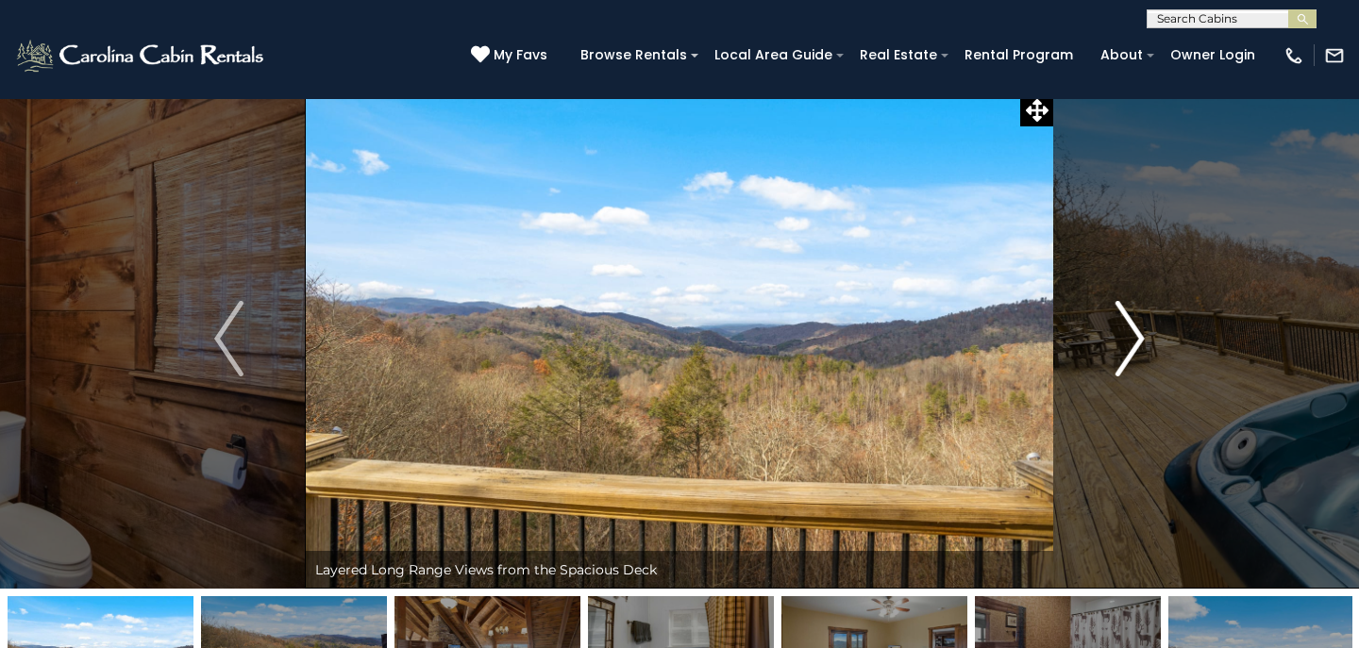
click at [1140, 335] on img "Next" at bounding box center [1129, 338] width 28 height 75
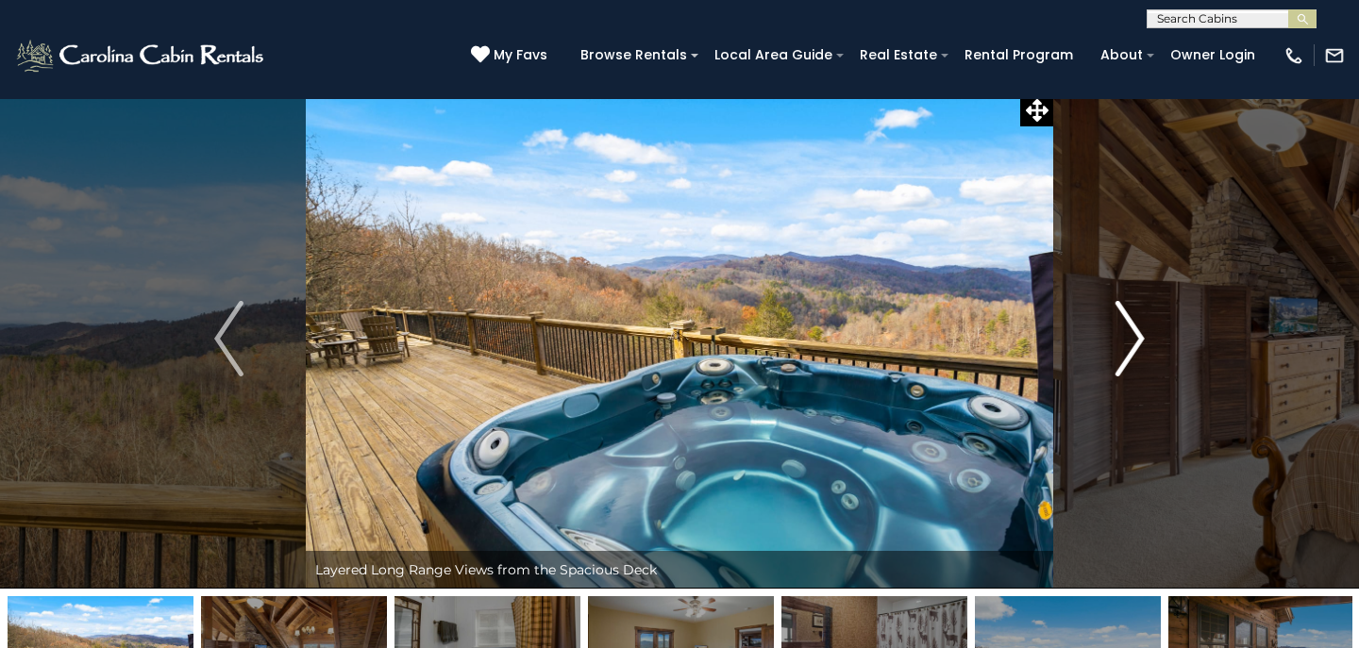
click at [1140, 335] on img "Next" at bounding box center [1129, 338] width 28 height 75
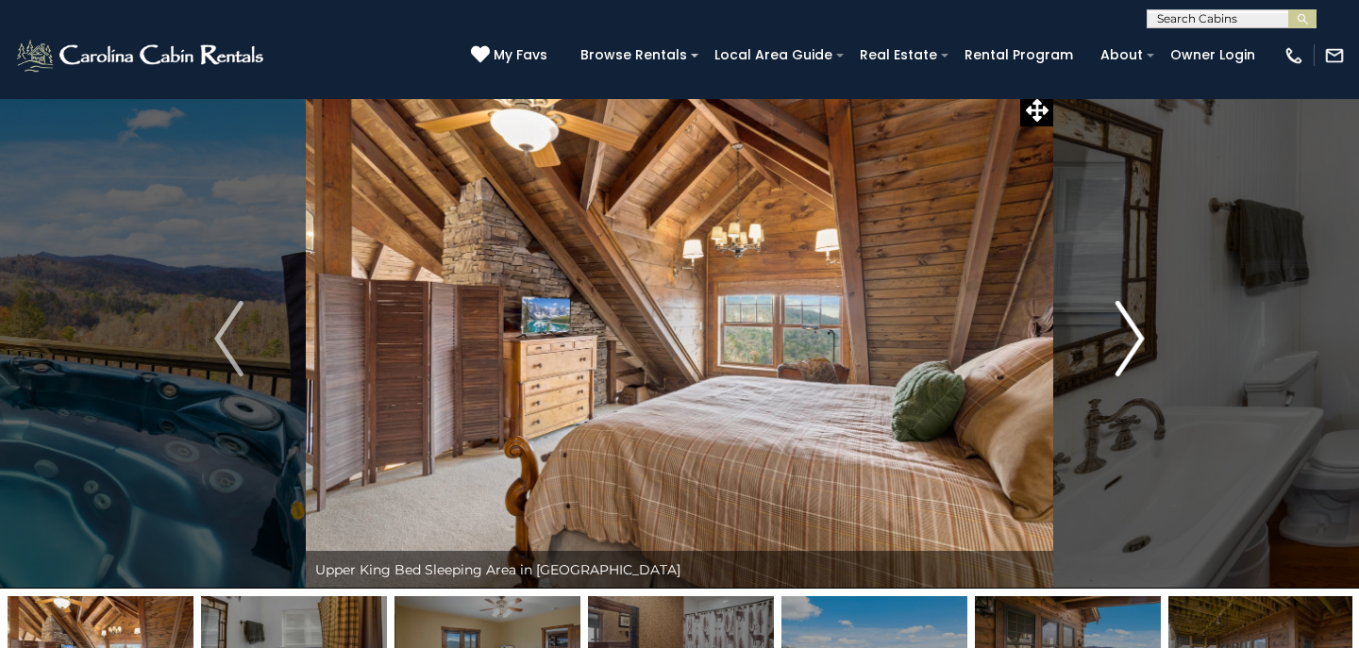
click at [1140, 335] on img "Next" at bounding box center [1129, 338] width 28 height 75
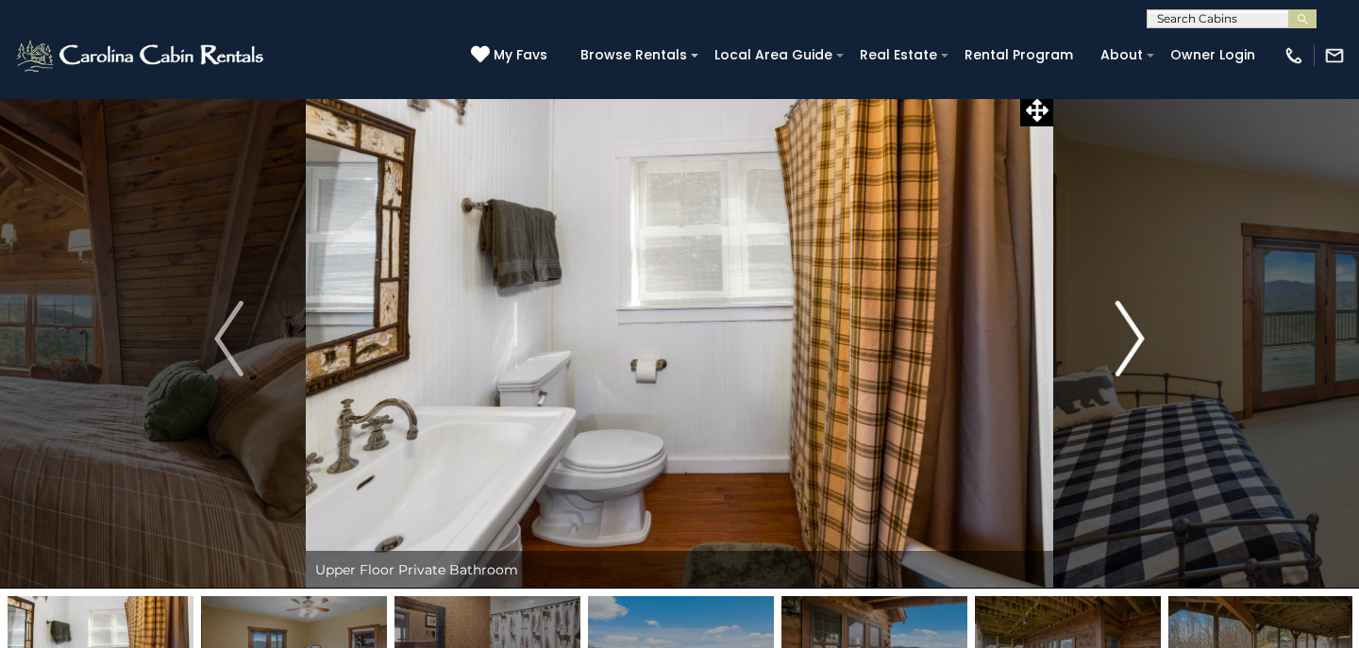
click at [1140, 335] on img "Next" at bounding box center [1129, 338] width 28 height 75
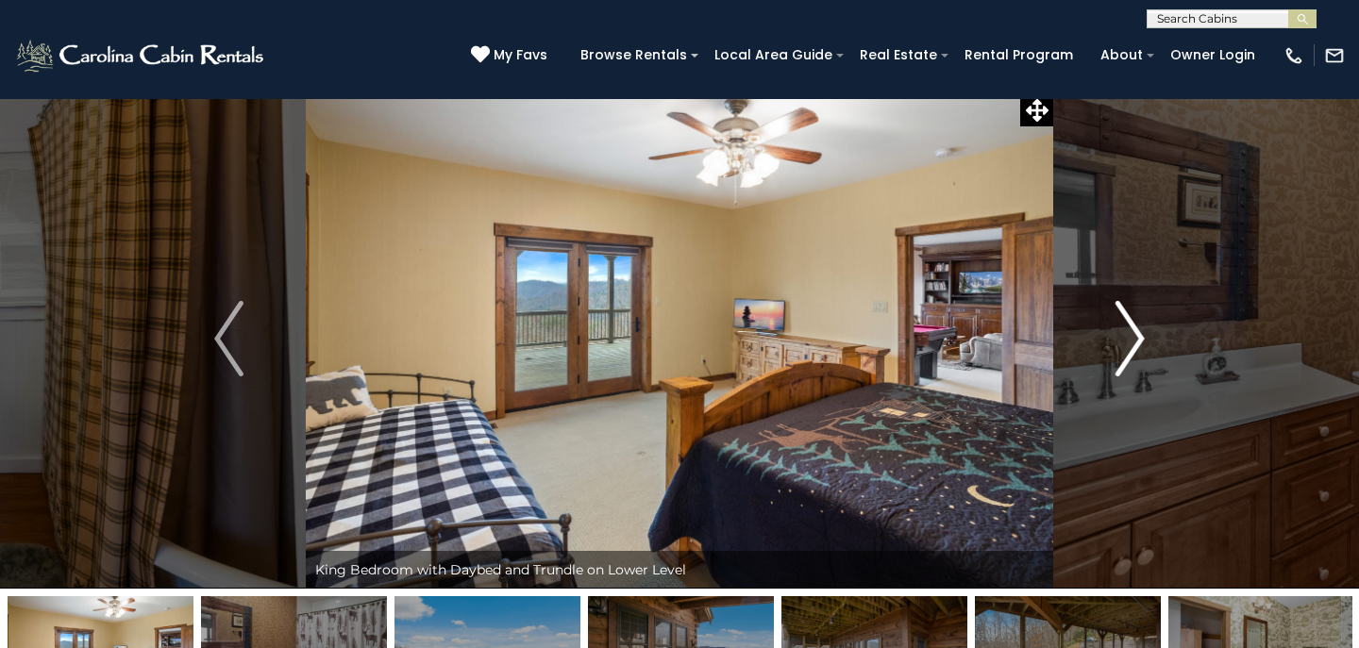
click at [1140, 335] on img "Next" at bounding box center [1129, 338] width 28 height 75
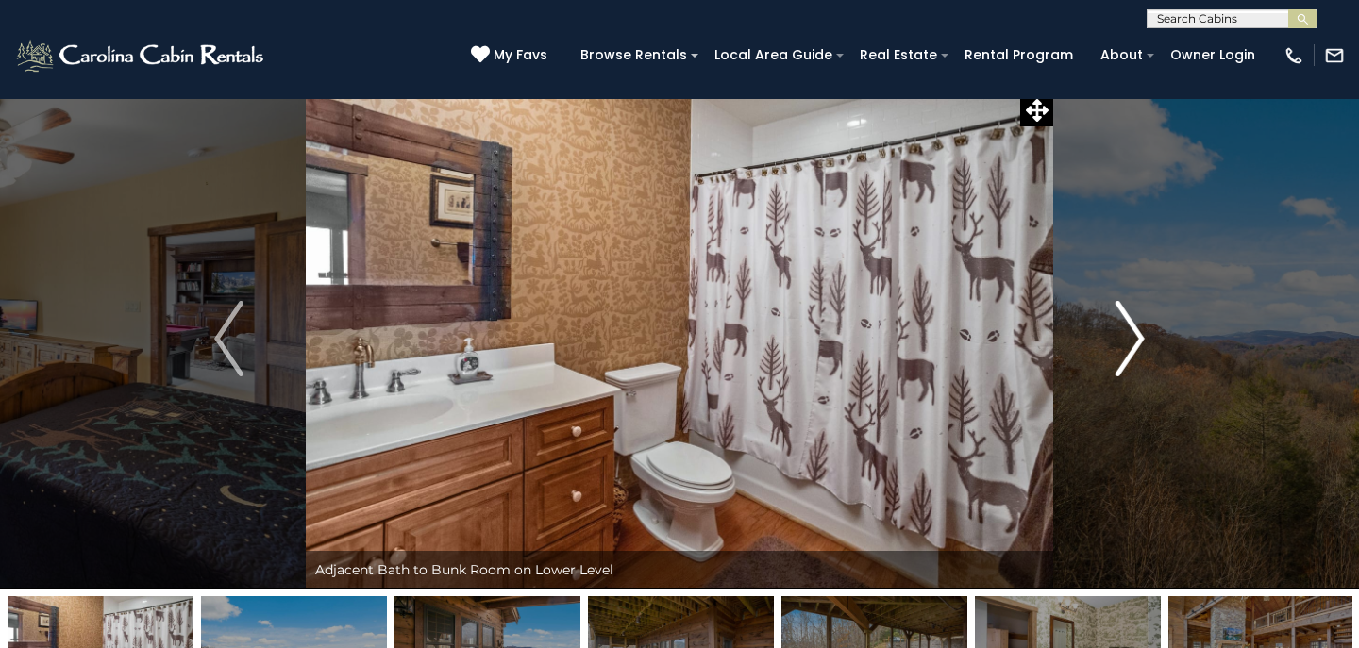
click at [1140, 335] on img "Next" at bounding box center [1129, 338] width 28 height 75
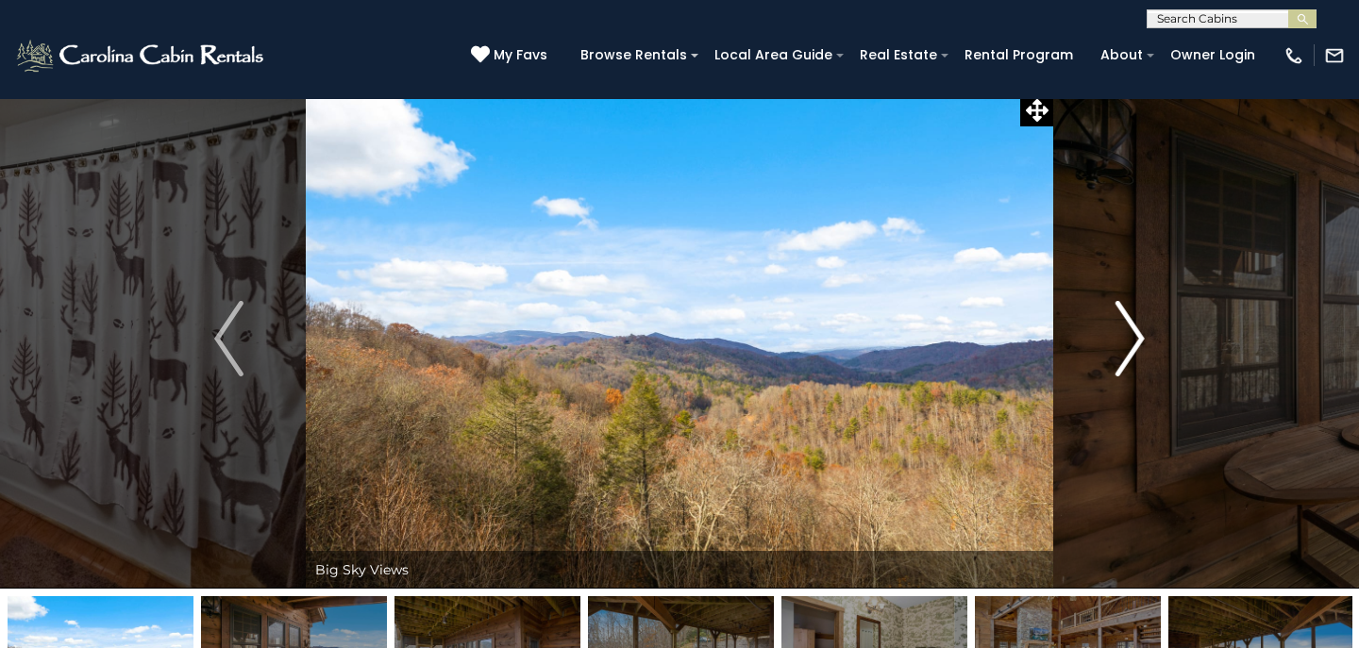
click at [1140, 335] on img "Next" at bounding box center [1129, 338] width 28 height 75
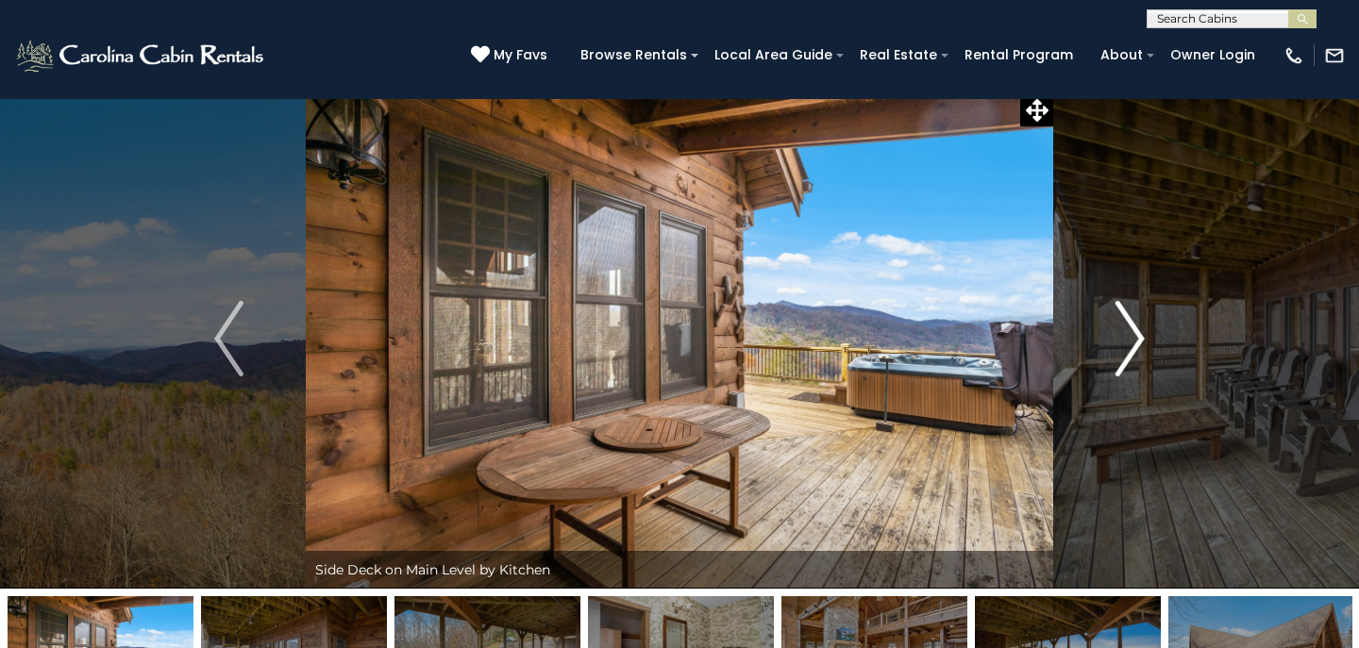
click at [1140, 335] on img "Next" at bounding box center [1129, 338] width 28 height 75
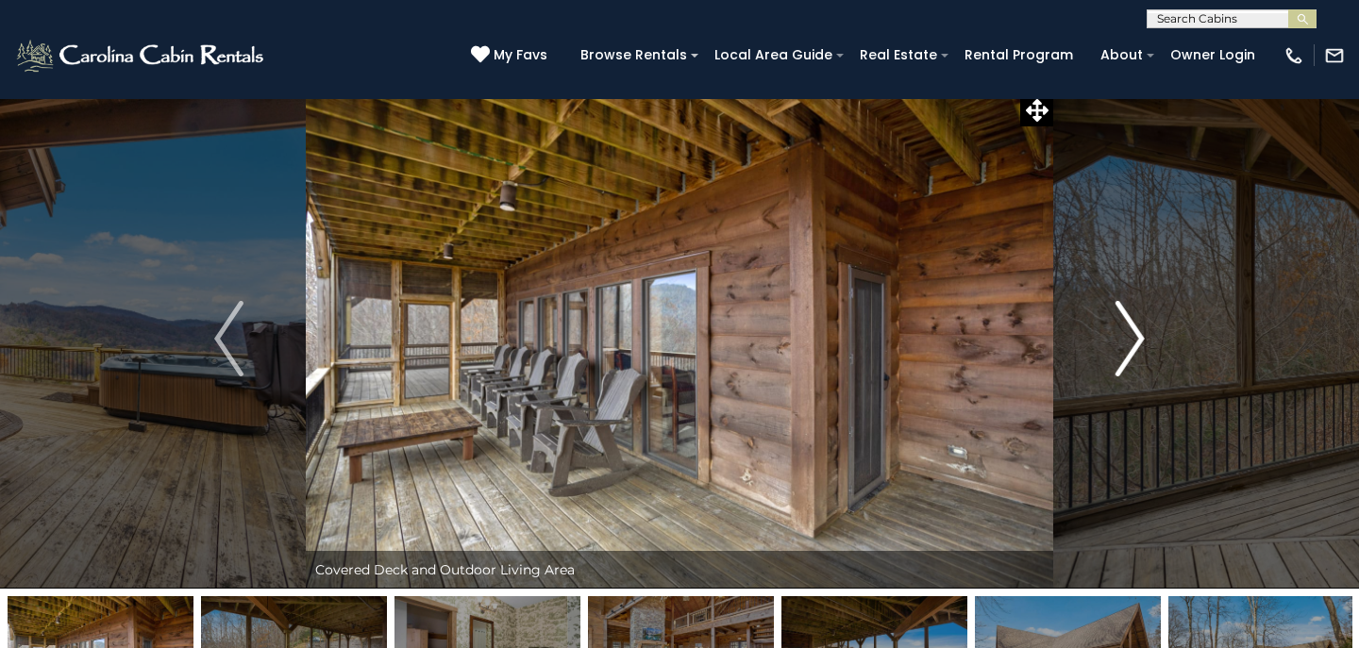
click at [1140, 335] on img "Next" at bounding box center [1129, 338] width 28 height 75
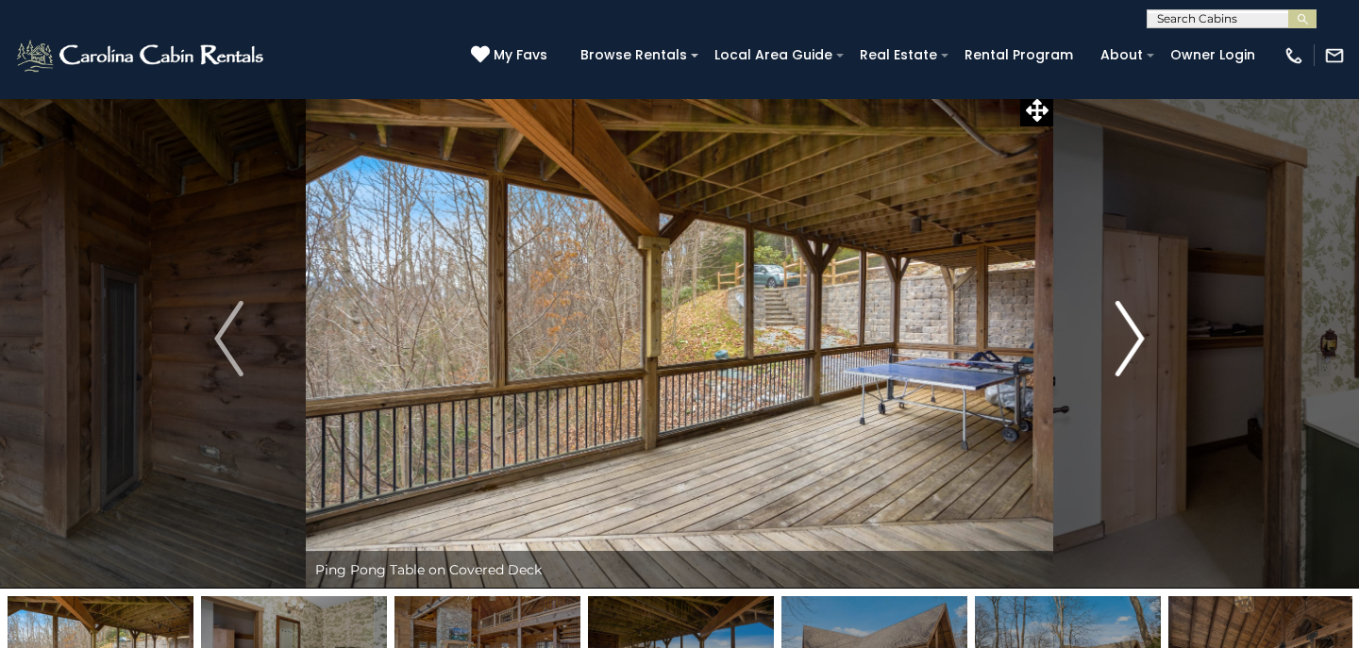
click at [1140, 335] on img "Next" at bounding box center [1129, 338] width 28 height 75
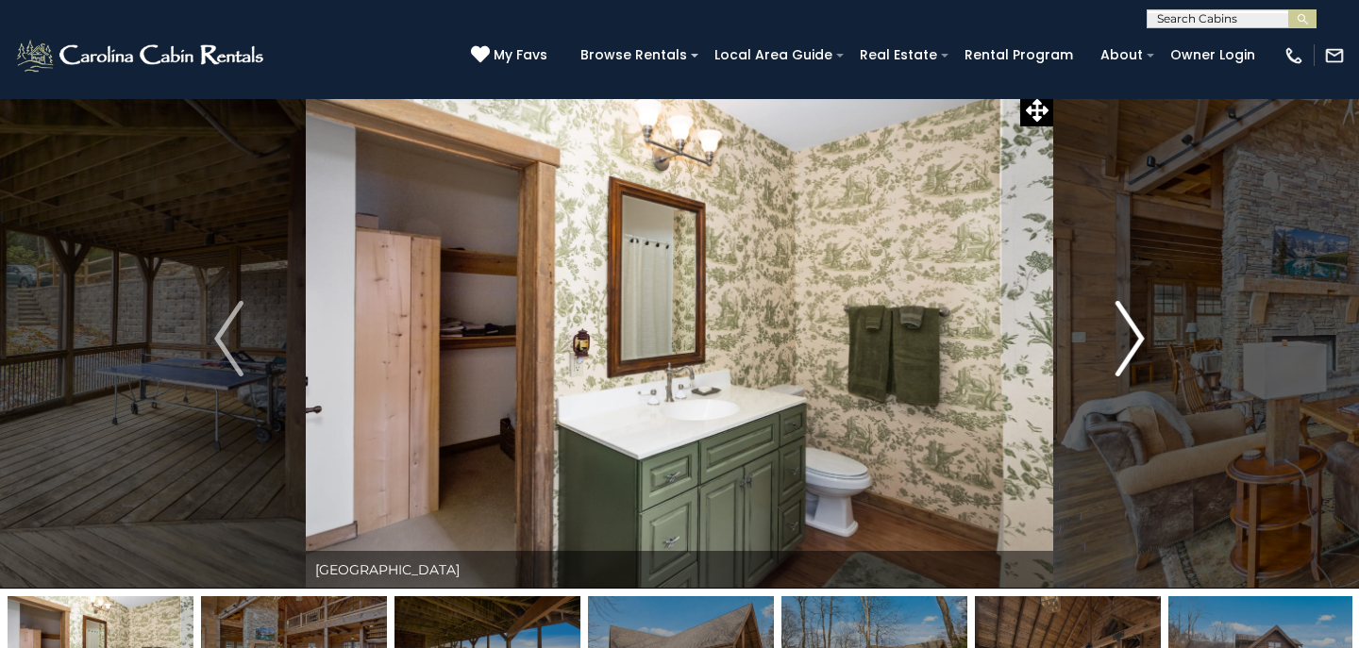
click at [1140, 335] on img "Next" at bounding box center [1129, 338] width 28 height 75
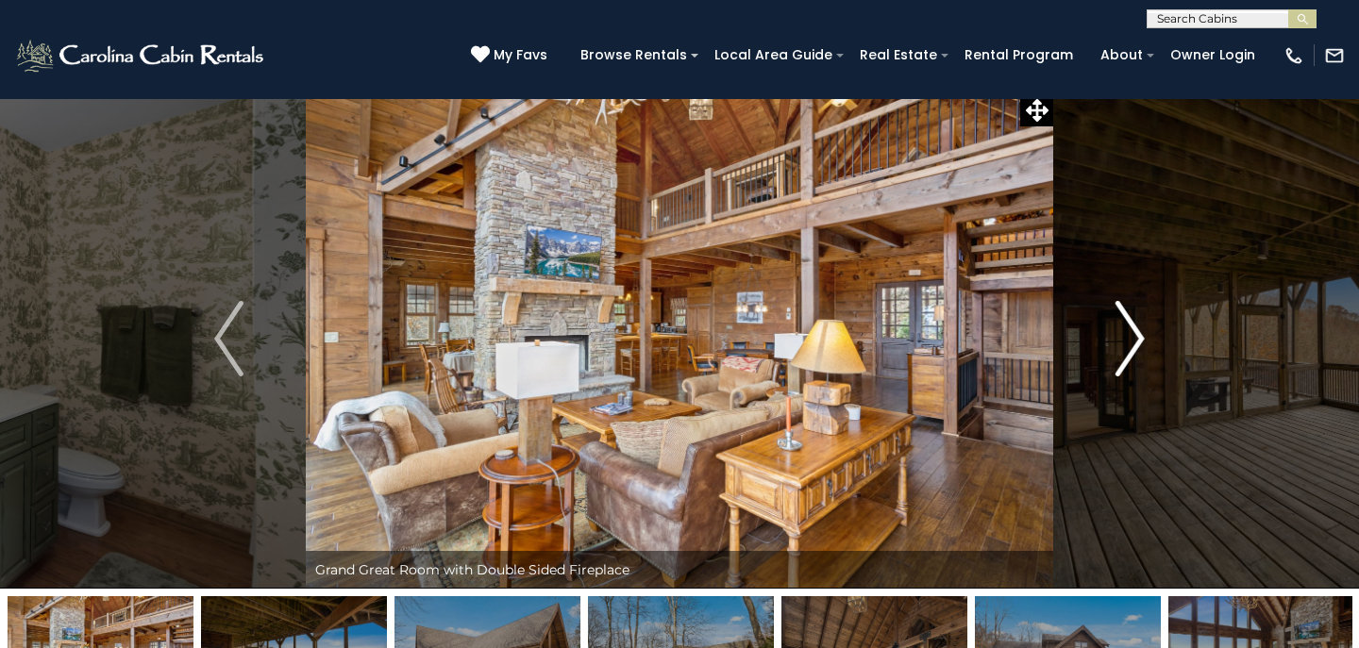
click at [1140, 335] on img "Next" at bounding box center [1129, 338] width 28 height 75
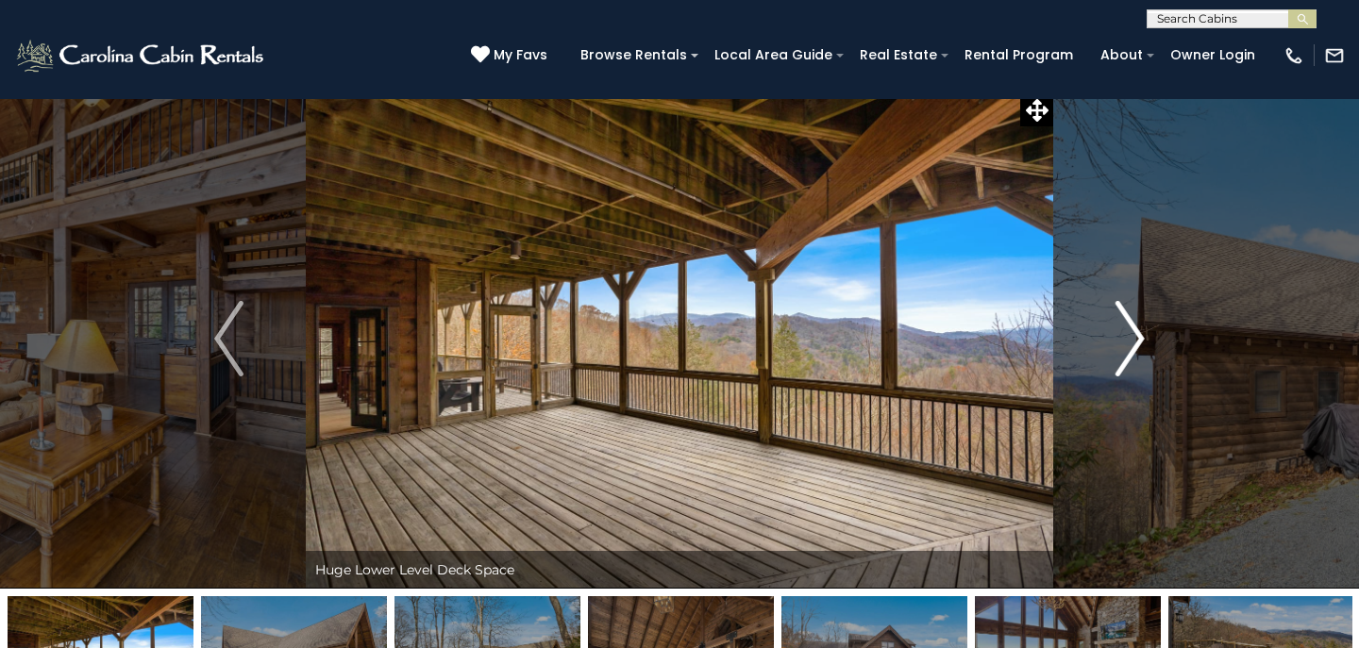
click at [1140, 335] on img "Next" at bounding box center [1129, 338] width 28 height 75
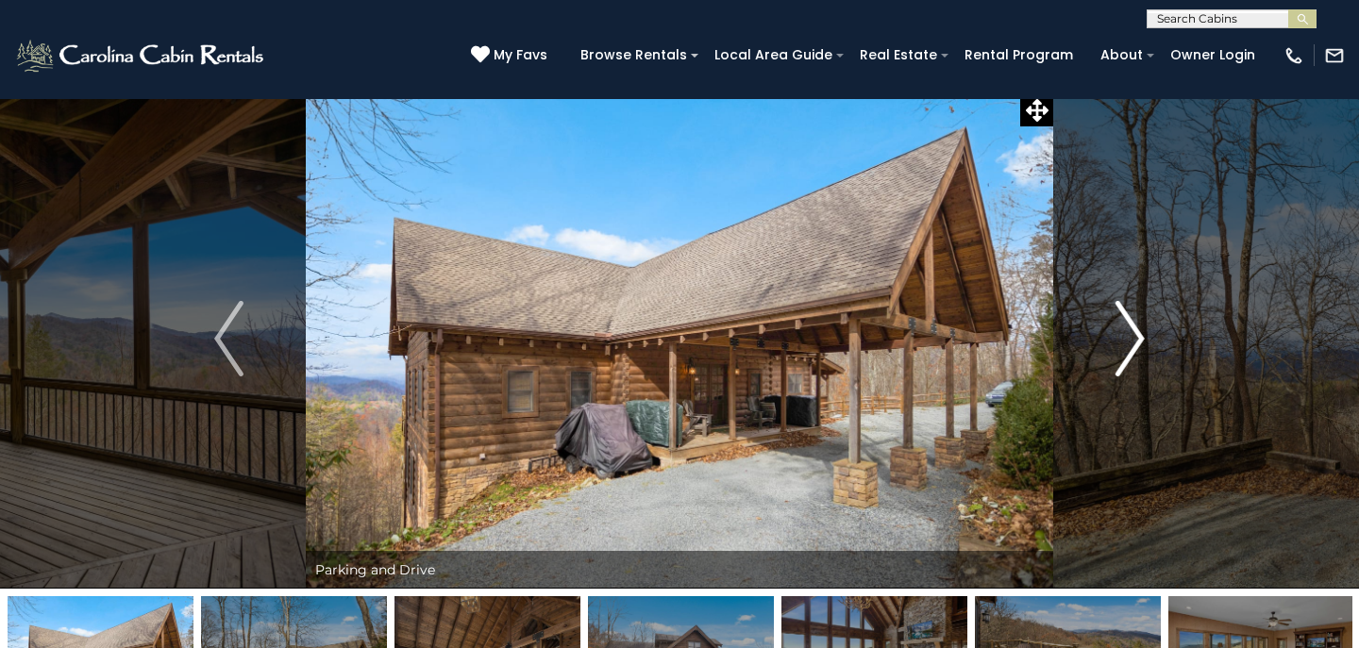
click at [1140, 335] on img "Next" at bounding box center [1129, 338] width 28 height 75
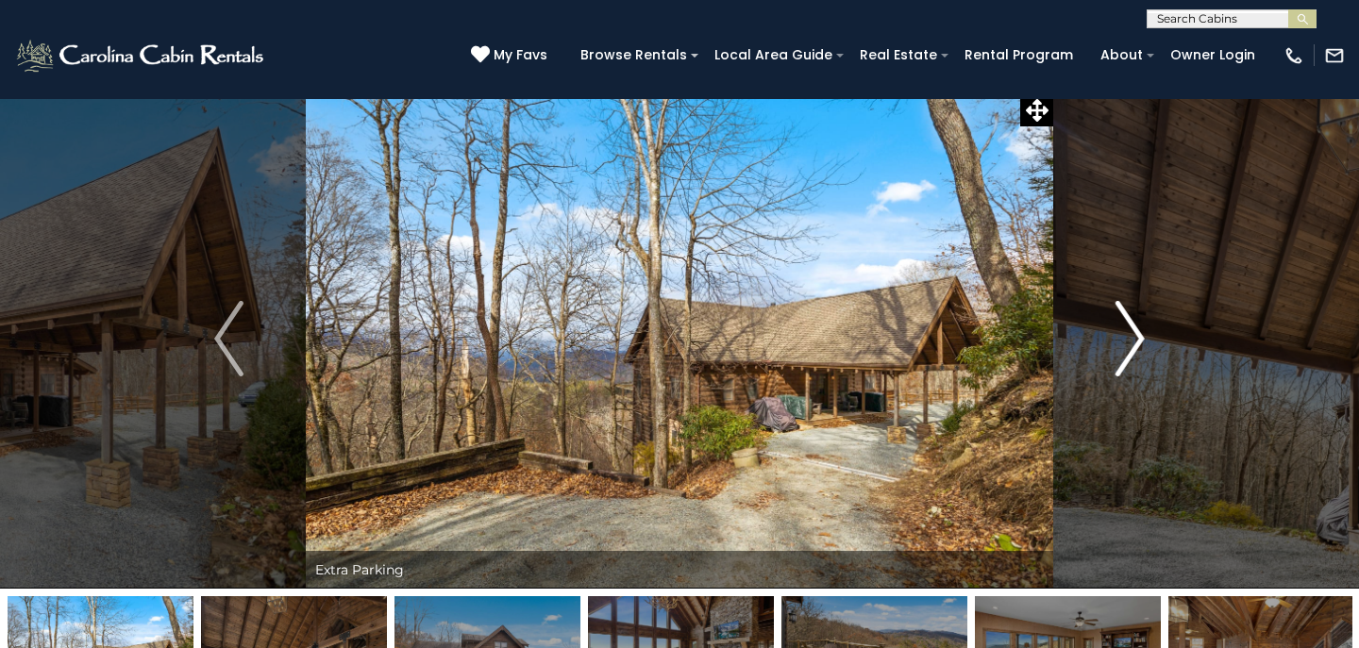
click at [1140, 335] on img "Next" at bounding box center [1129, 338] width 28 height 75
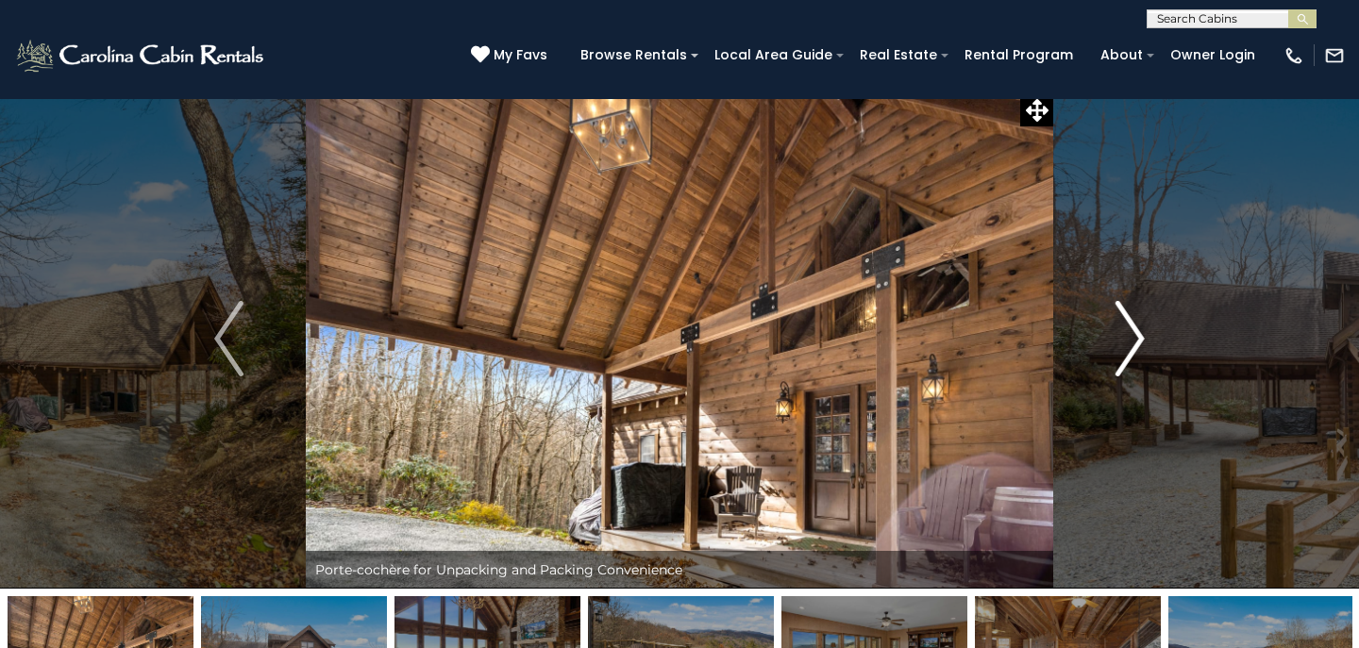
click at [1140, 335] on img "Next" at bounding box center [1129, 338] width 28 height 75
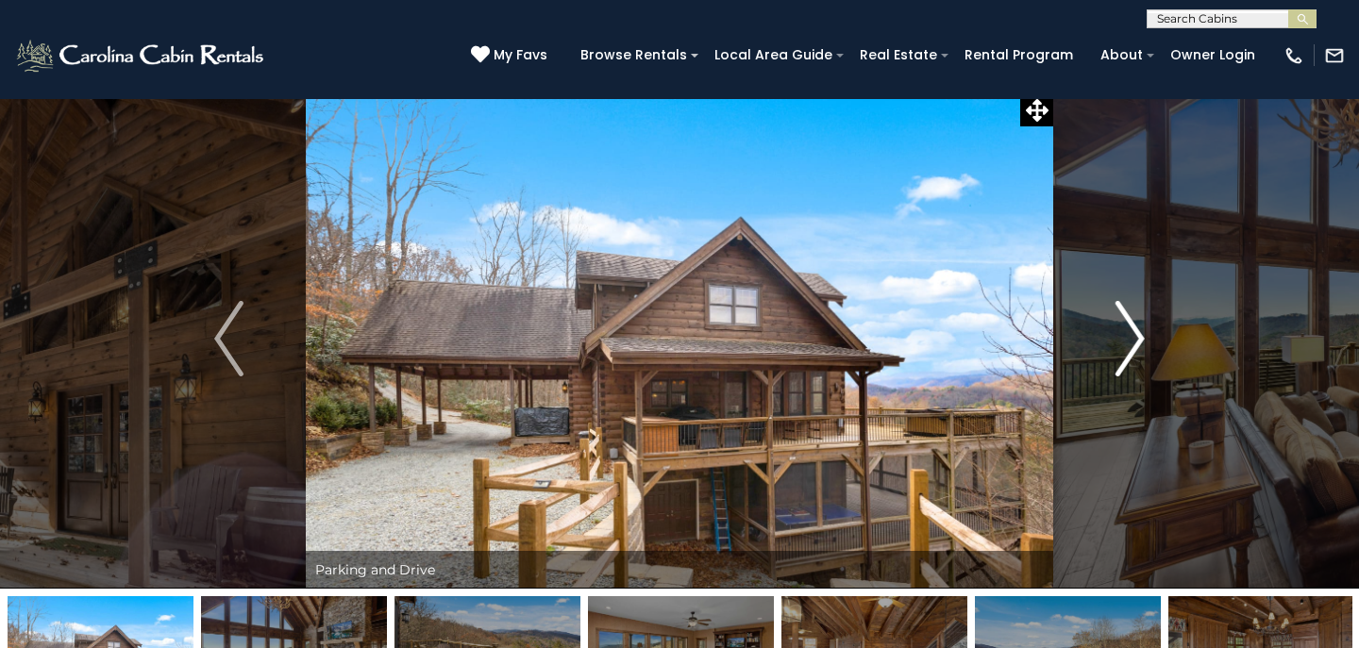
click at [1140, 335] on img "Next" at bounding box center [1129, 338] width 28 height 75
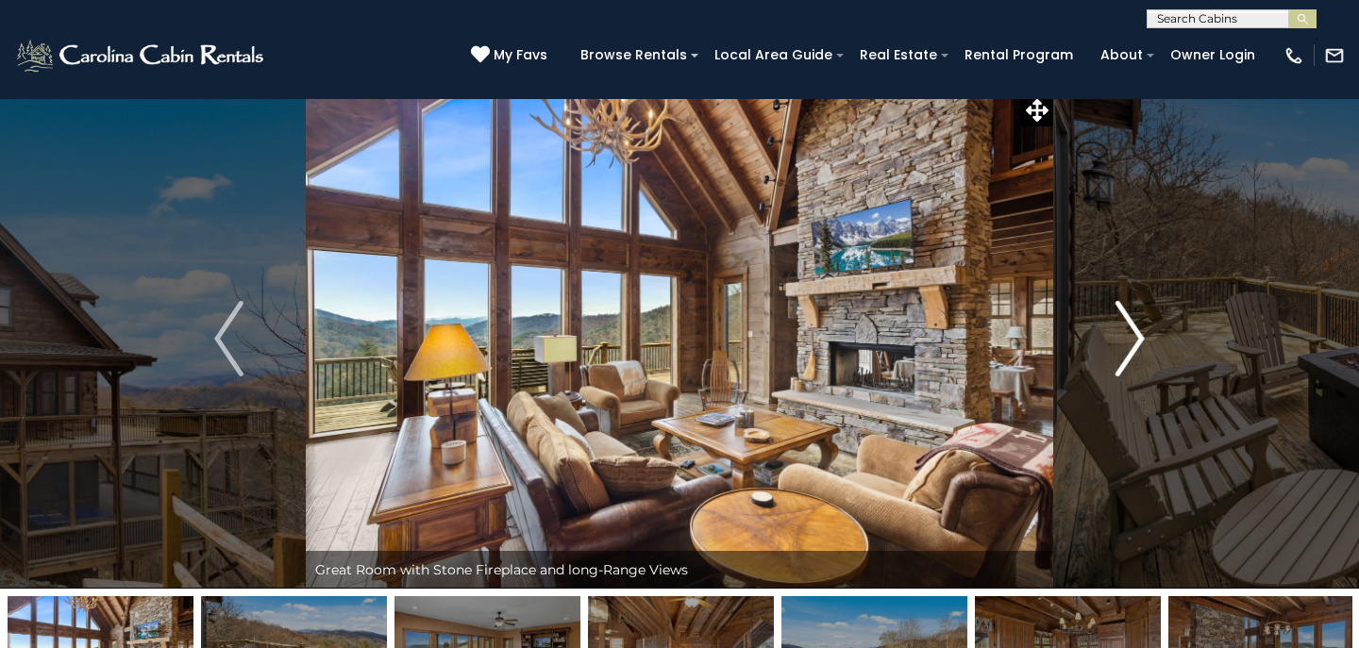
click at [1140, 335] on img "Next" at bounding box center [1129, 338] width 28 height 75
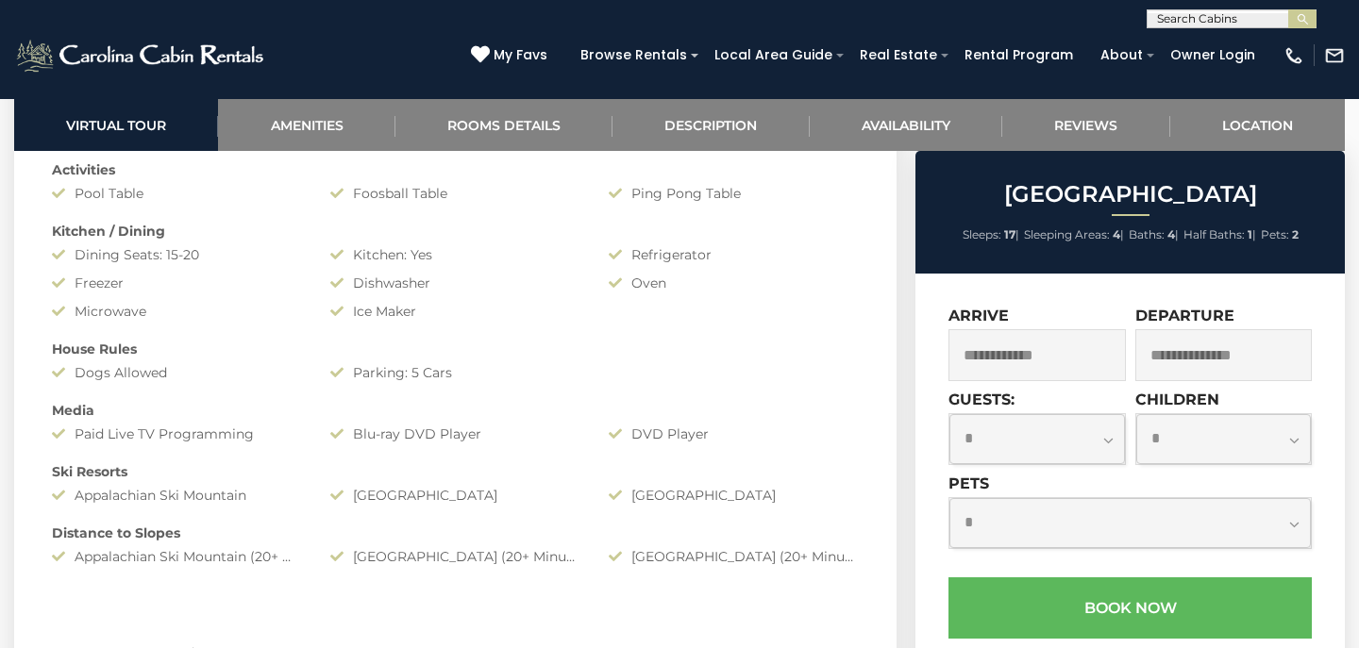
scroll to position [1667, 0]
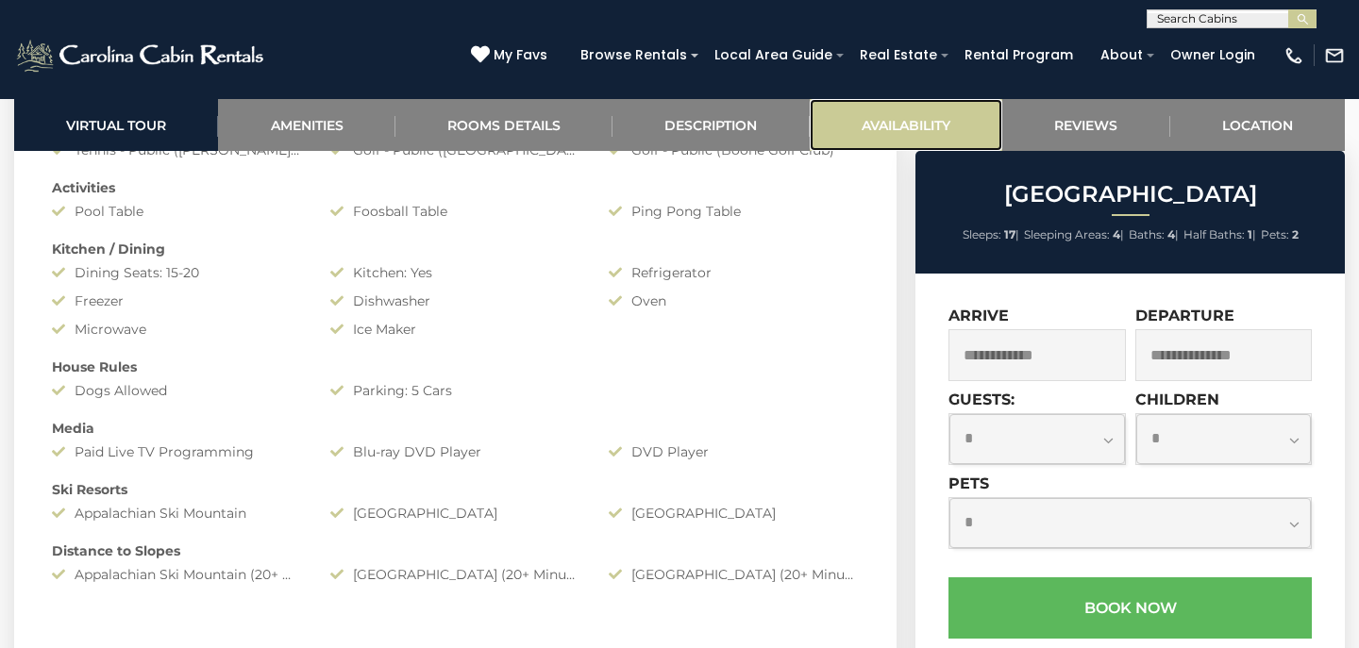
click at [870, 126] on link "Availability" at bounding box center [906, 125] width 193 height 52
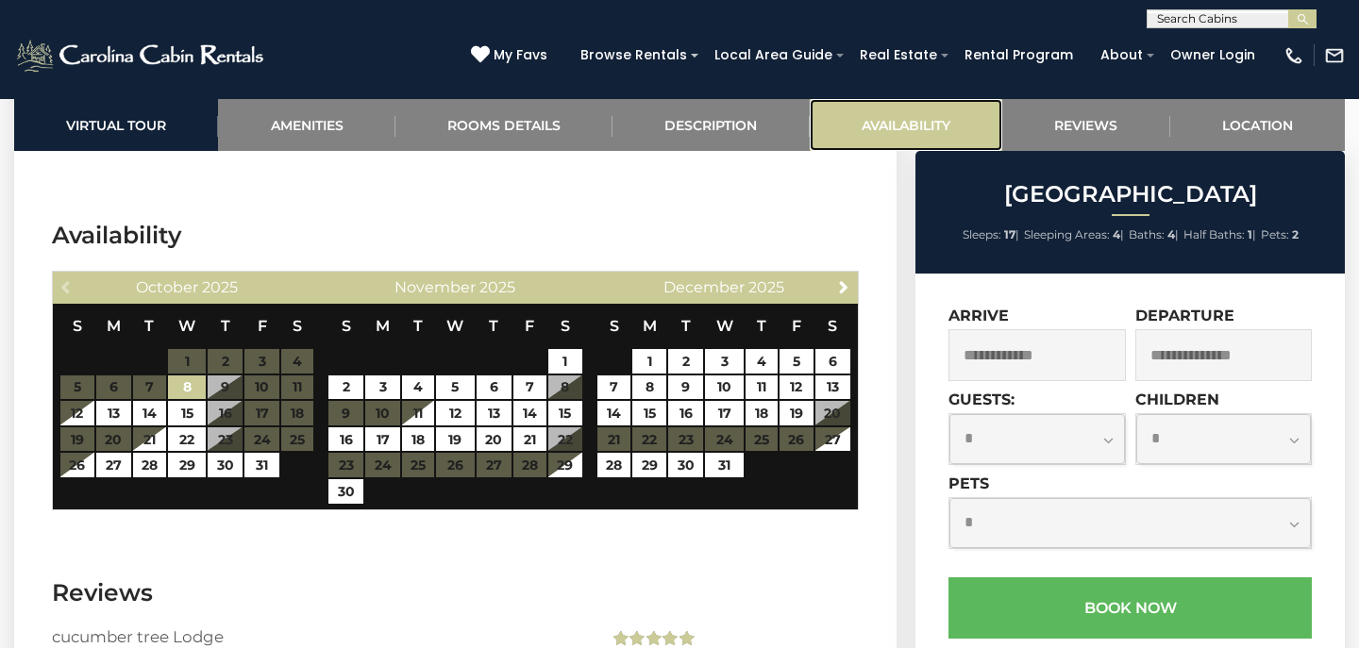
scroll to position [3815, 0]
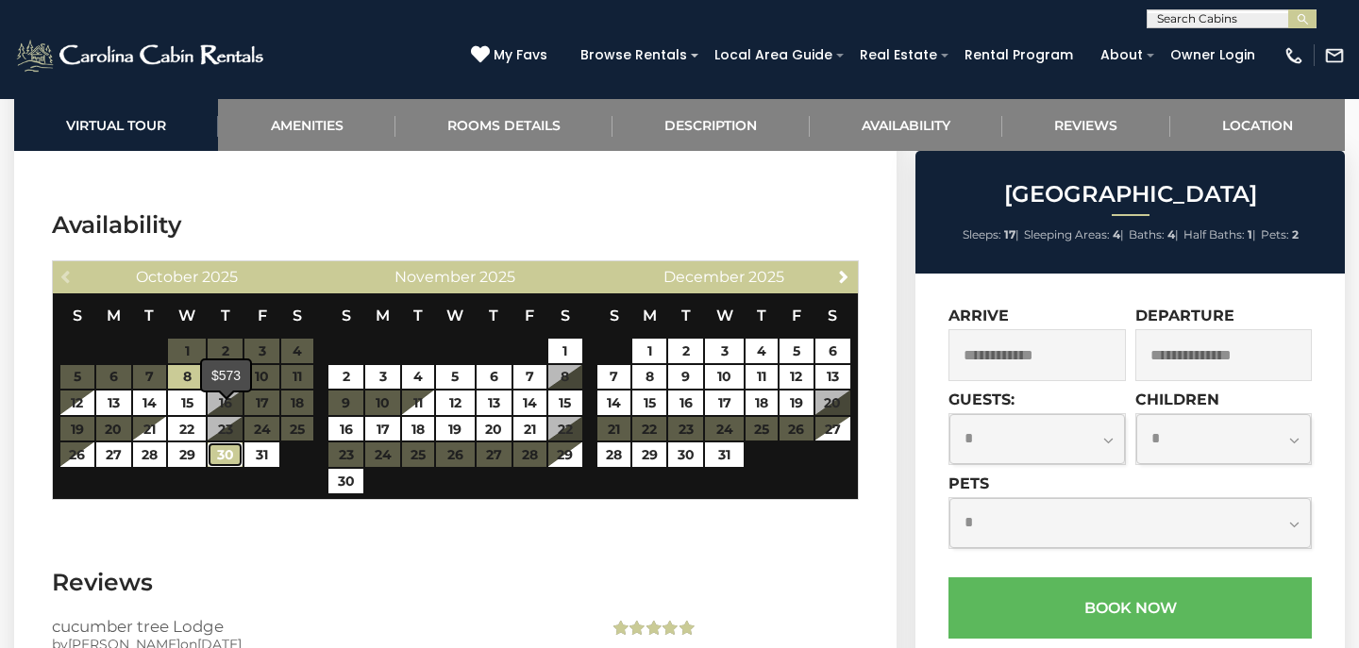
click at [226, 443] on link "30" at bounding box center [225, 455] width 35 height 25
type input "**********"
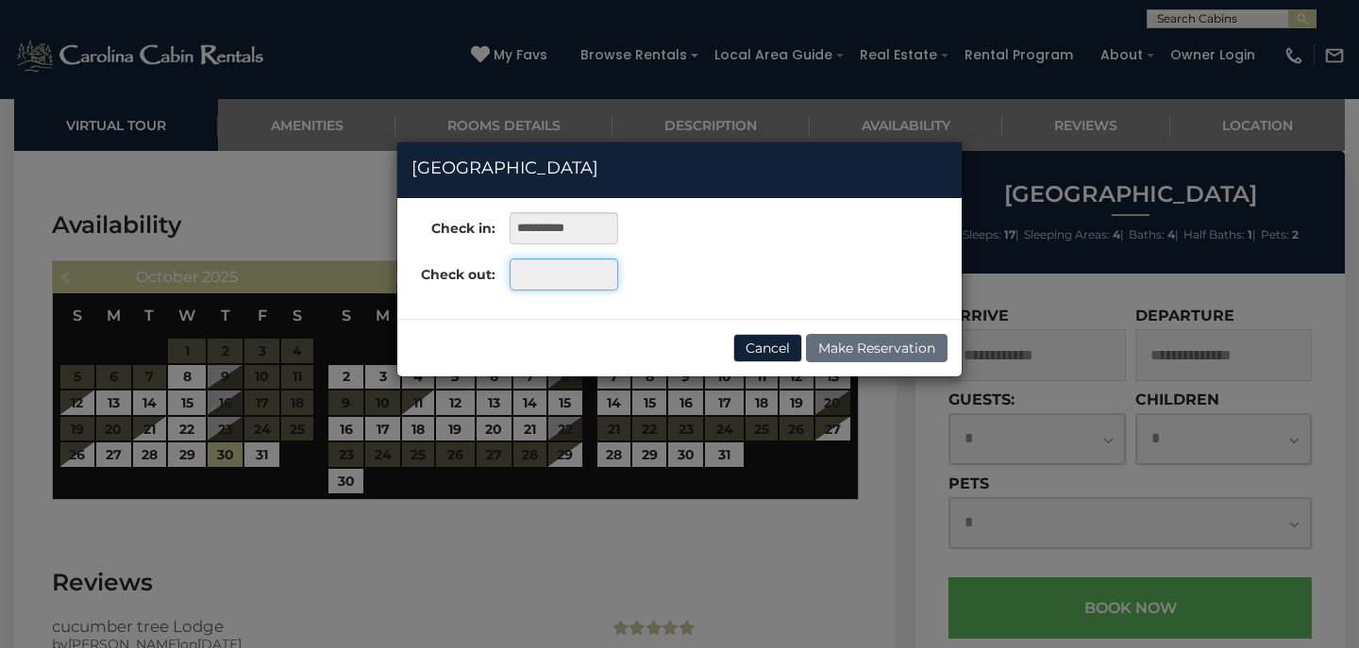
click at [533, 273] on input "text" at bounding box center [564, 275] width 109 height 32
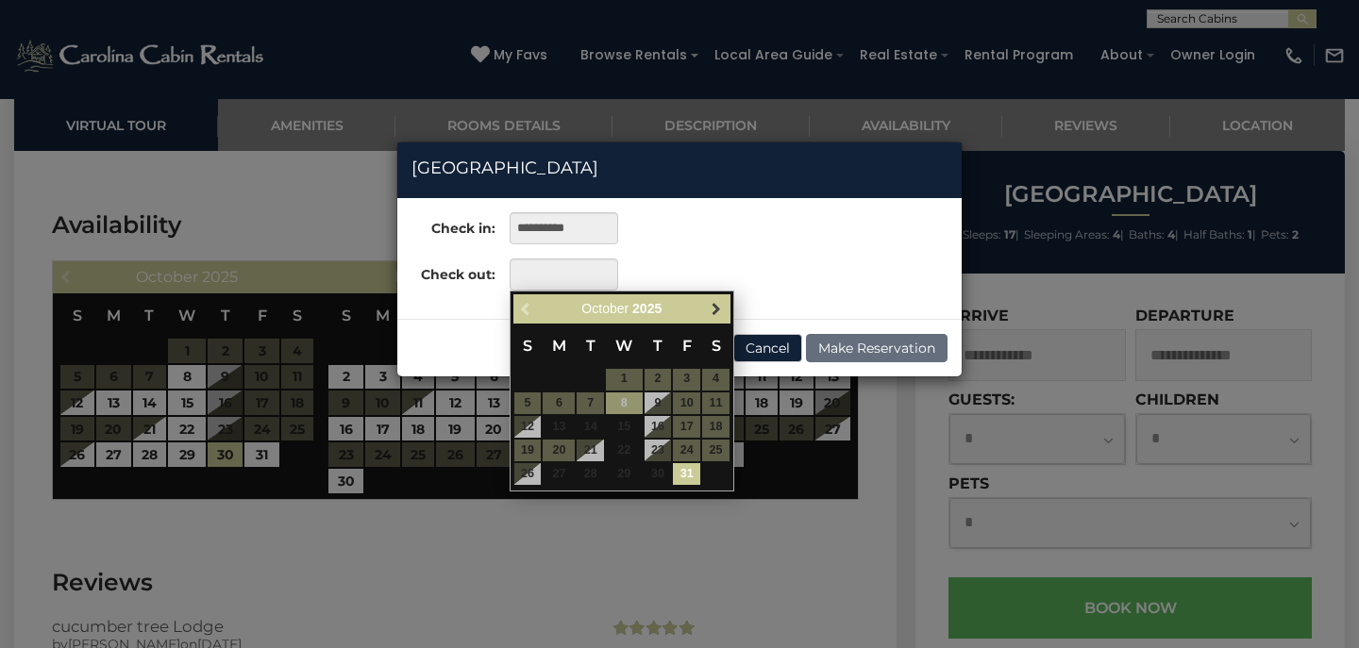
click at [715, 304] on span "Next" at bounding box center [716, 308] width 15 height 15
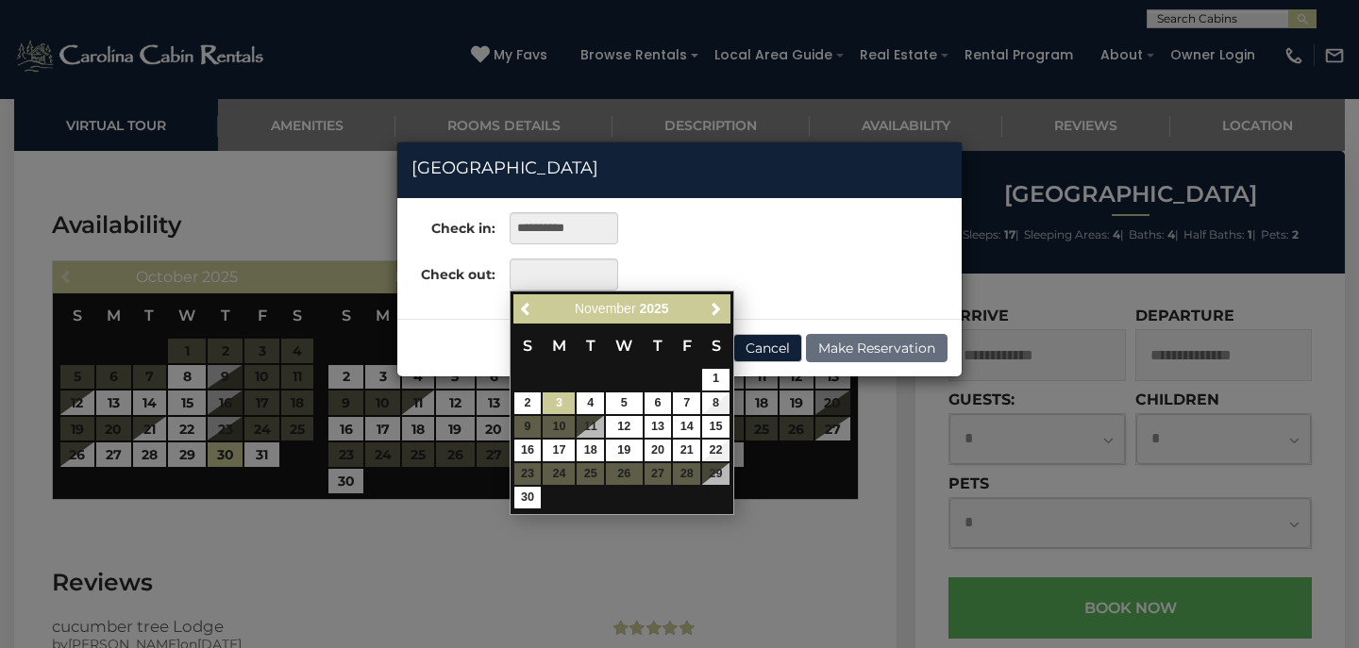
click at [558, 402] on link "3" at bounding box center [559, 404] width 32 height 22
type input "**********"
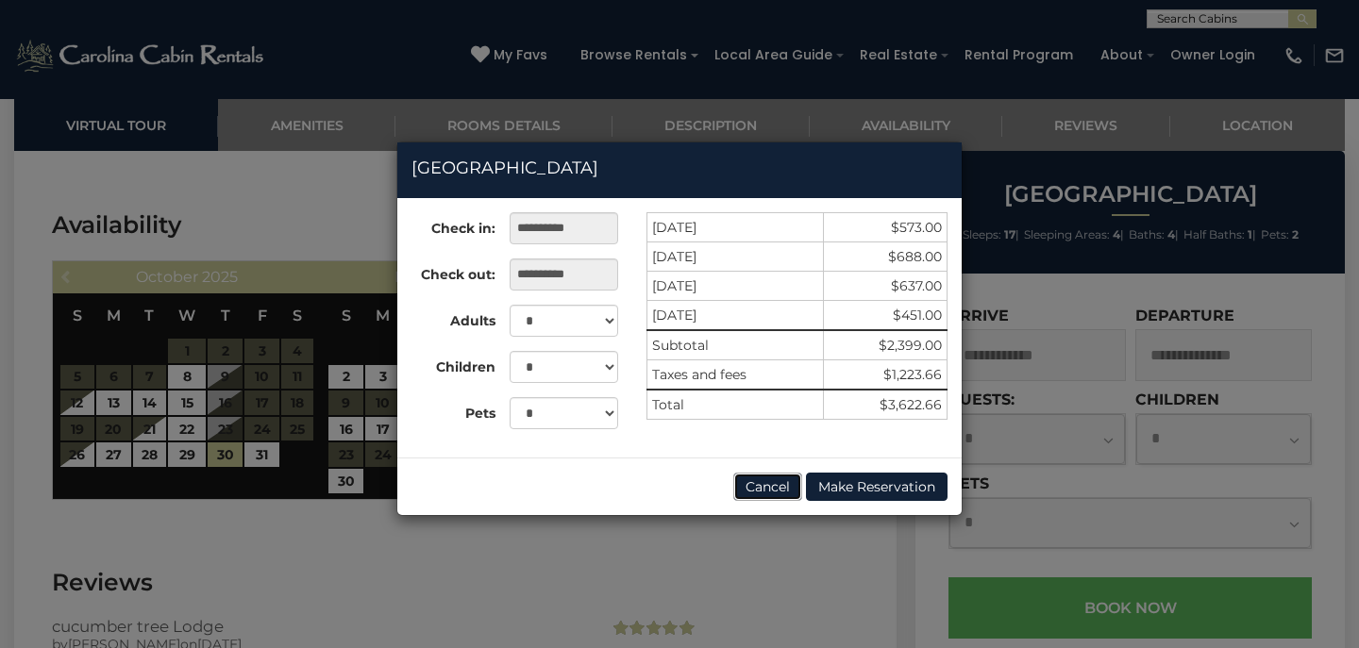
click at [765, 485] on button "Cancel" at bounding box center [767, 487] width 69 height 28
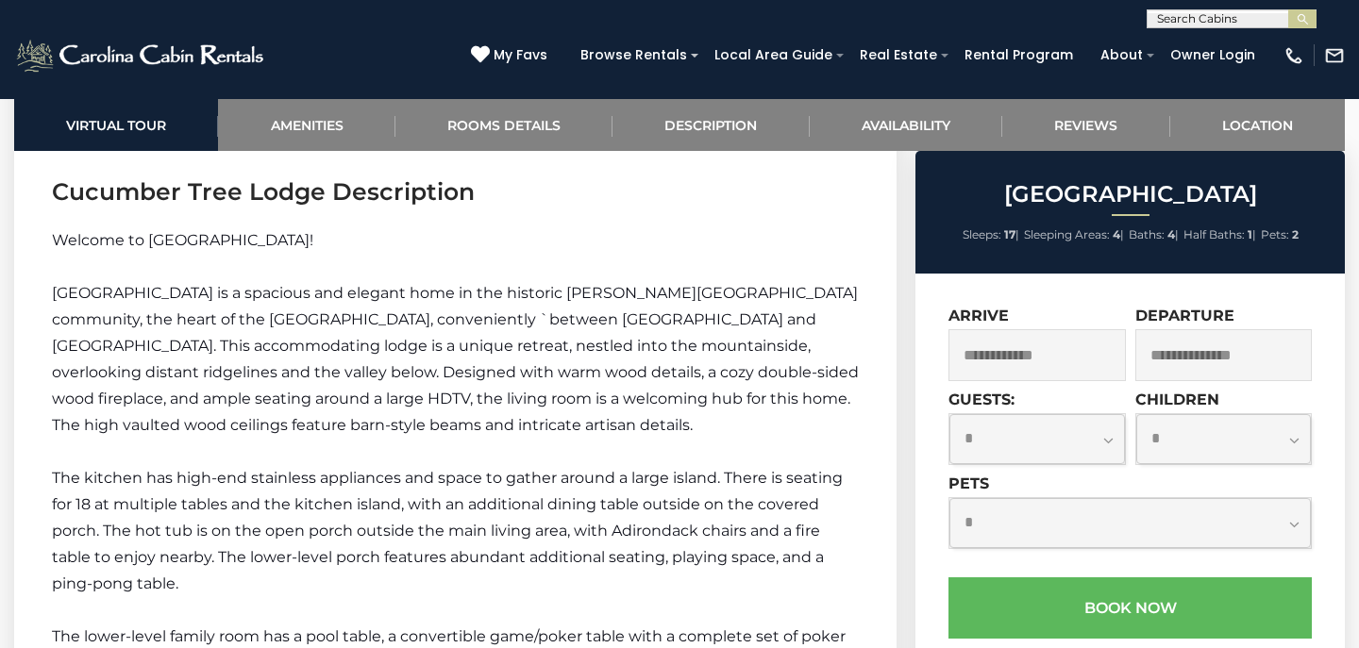
scroll to position [2329, 0]
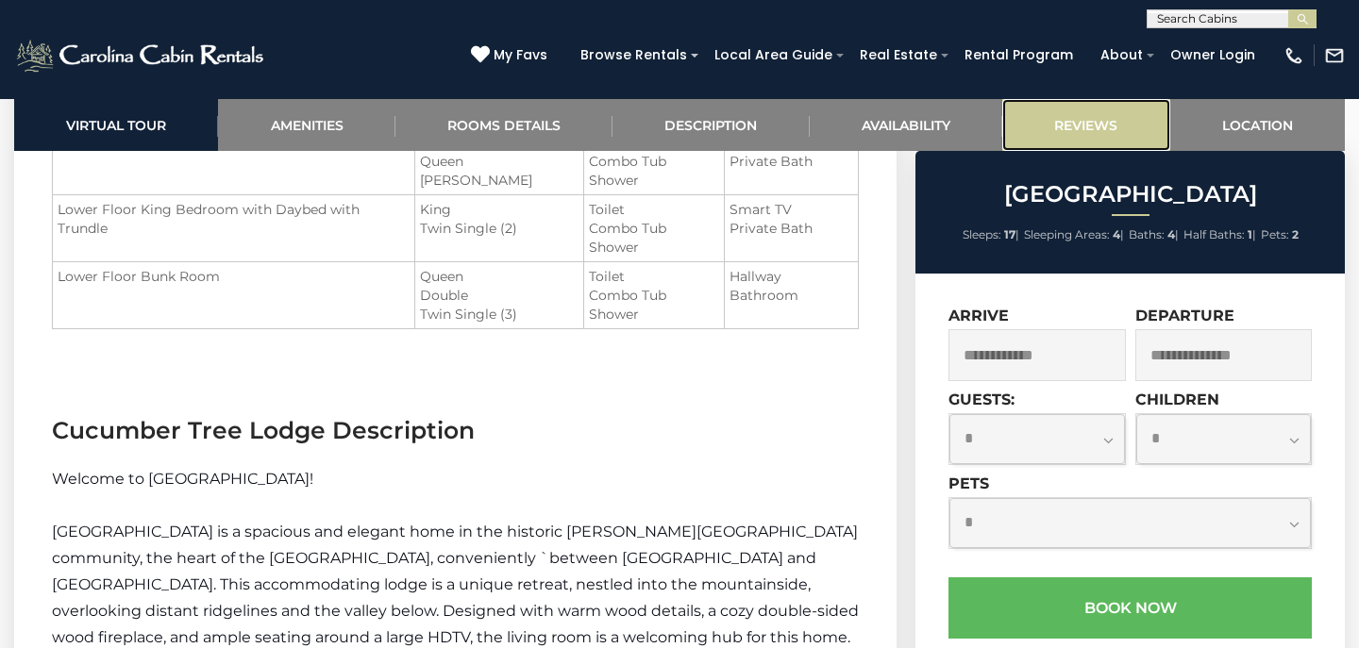
click at [1081, 114] on link "Reviews" at bounding box center [1085, 125] width 167 height 52
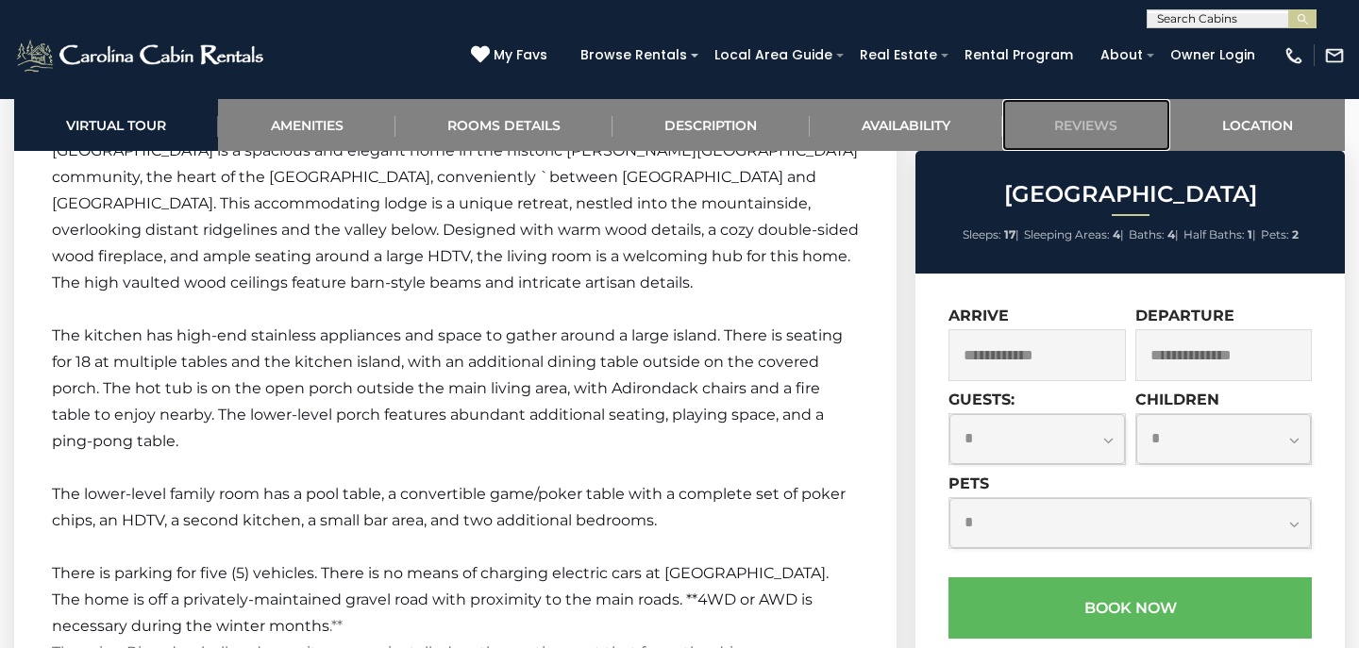
scroll to position [1882, 0]
